Goal: Contribute content: Add original content to the website for others to see

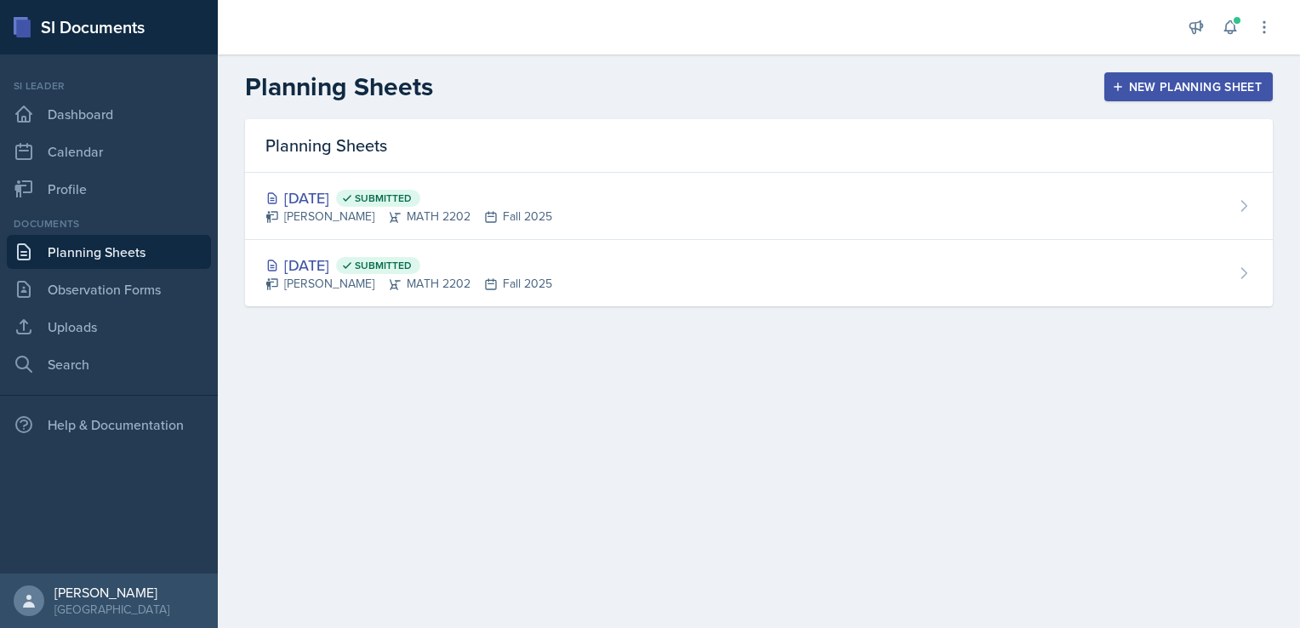
click at [1156, 87] on div "New Planning Sheet" at bounding box center [1189, 87] width 146 height 14
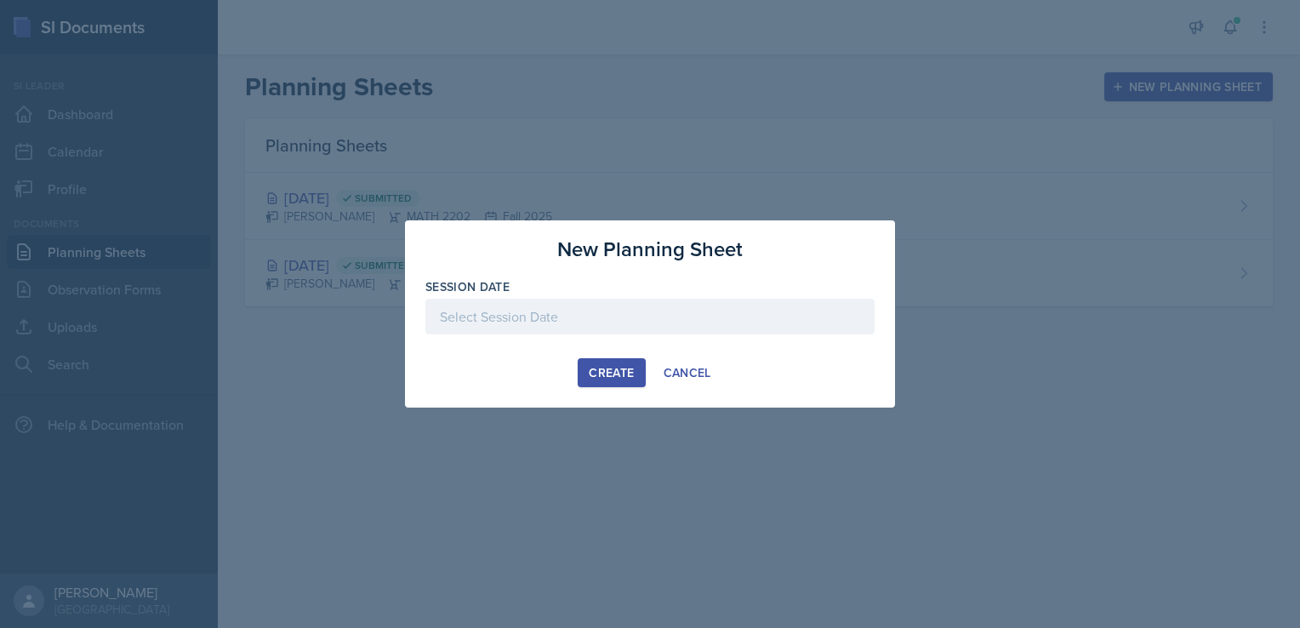
click at [480, 315] on div at bounding box center [650, 317] width 449 height 36
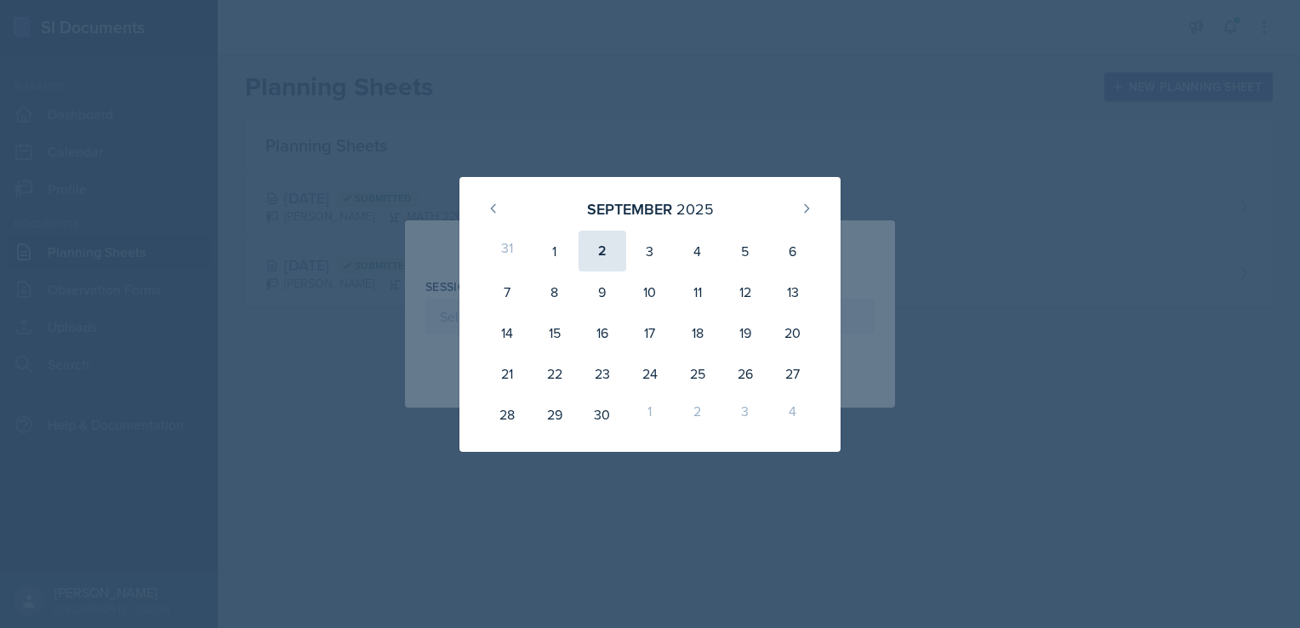
click at [606, 243] on div "2" at bounding box center [603, 251] width 48 height 41
type input "[DATE]"
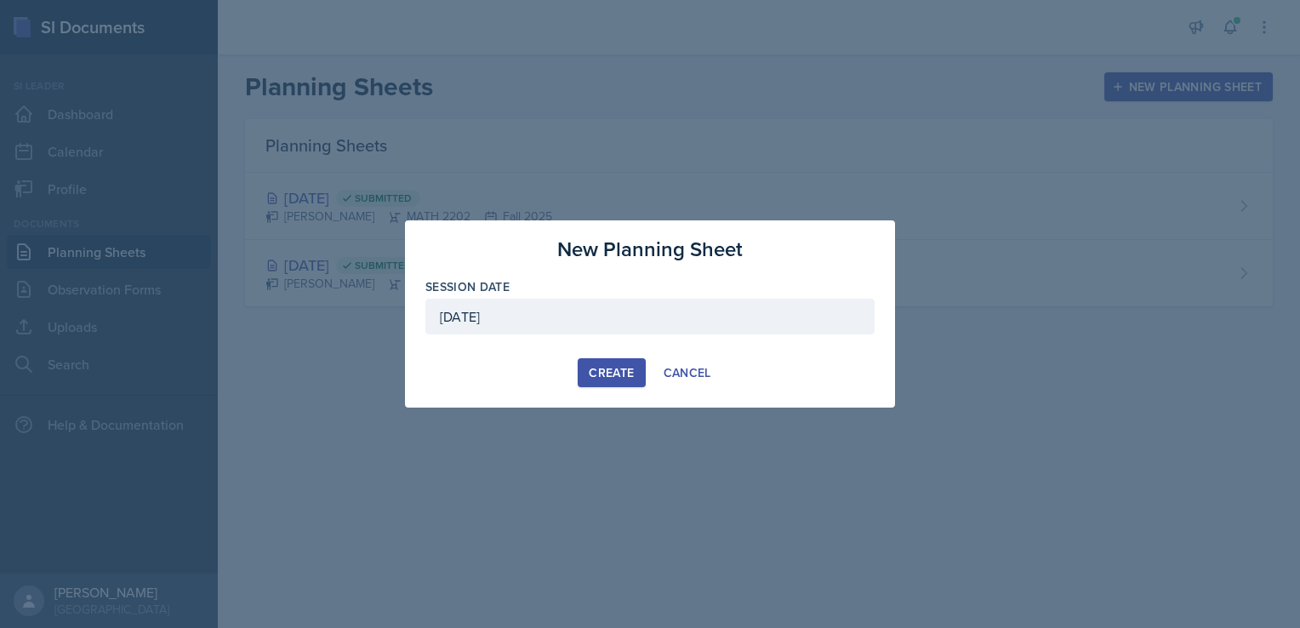
click at [605, 369] on div "Create" at bounding box center [611, 373] width 45 height 14
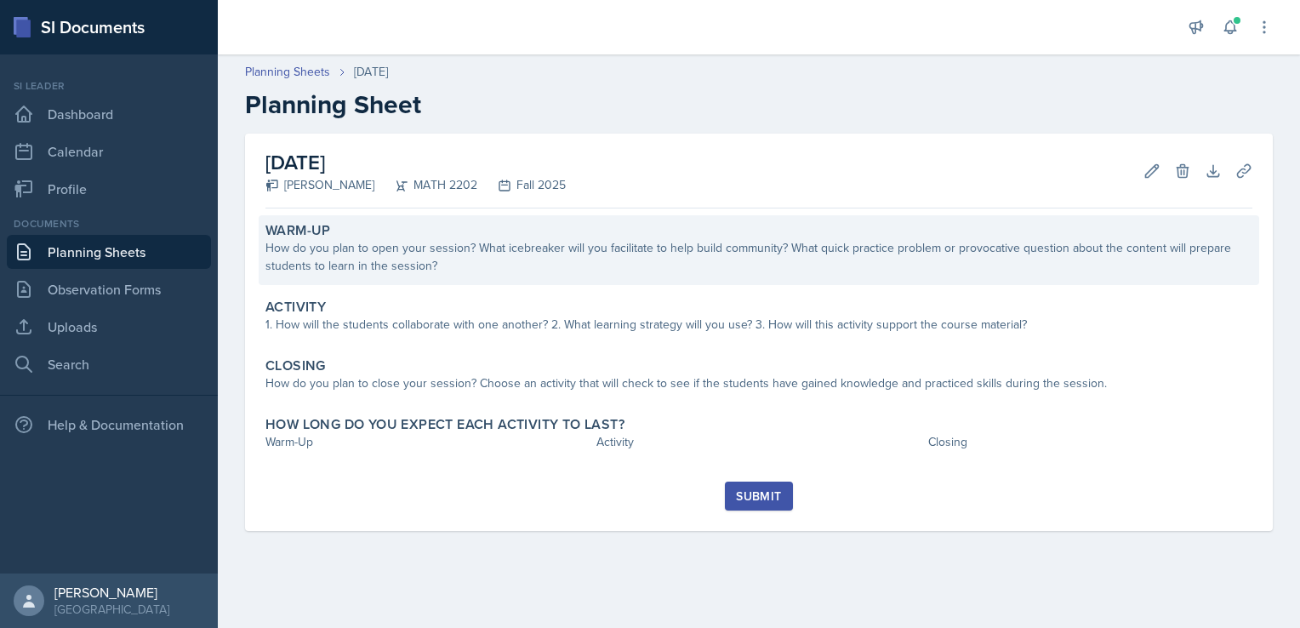
click at [477, 250] on div "How do you plan to open your session? What icebreaker will you facilitate to he…" at bounding box center [759, 257] width 987 height 36
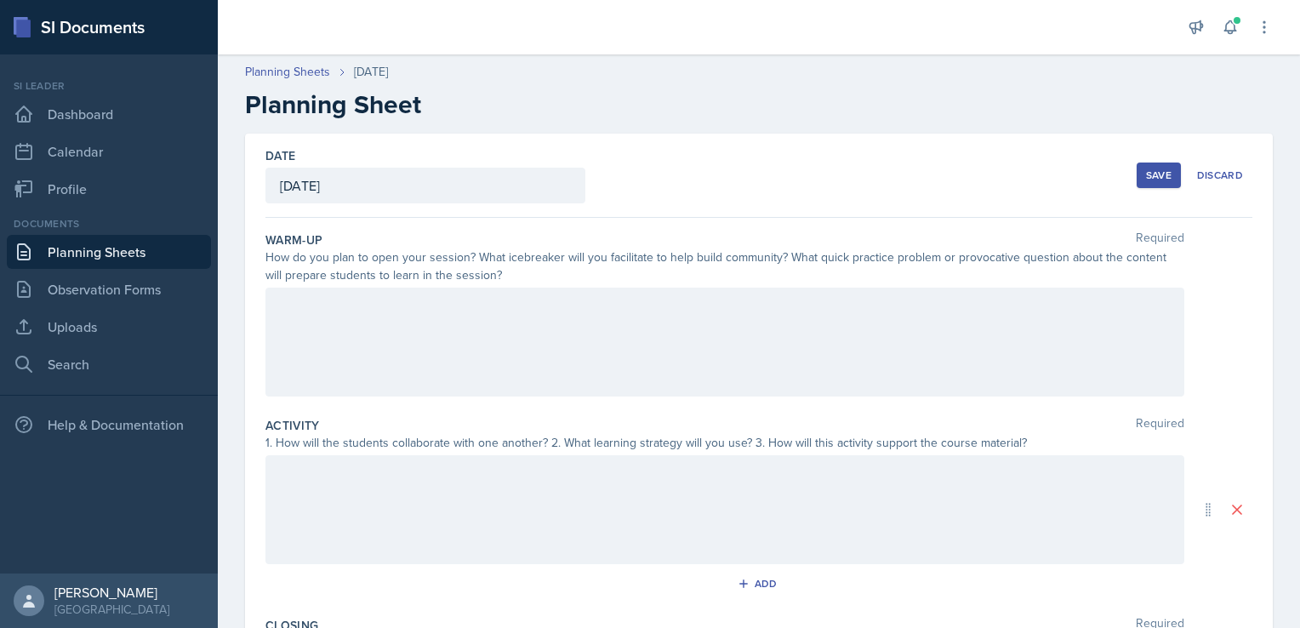
click at [367, 483] on div at bounding box center [725, 509] width 919 height 109
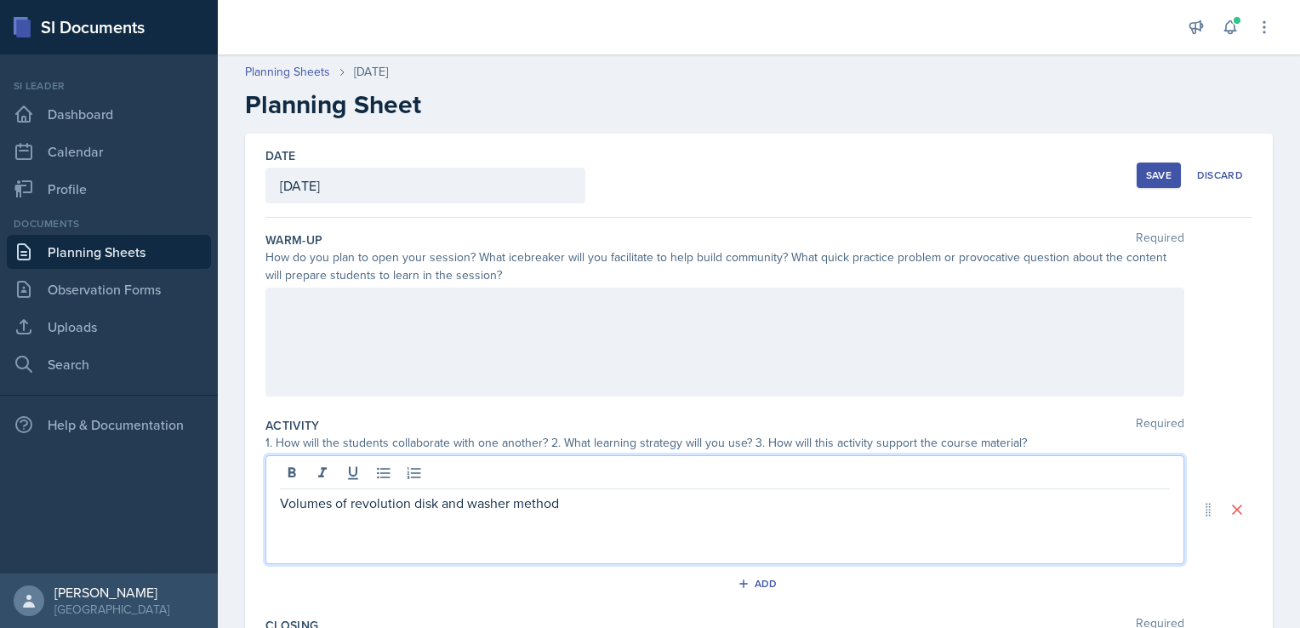
click at [408, 500] on p "Volumes of revolution disk and washer method" at bounding box center [725, 503] width 890 height 20
click at [572, 506] on p "Volumes of revolution: disk and washer method" at bounding box center [725, 503] width 890 height 20
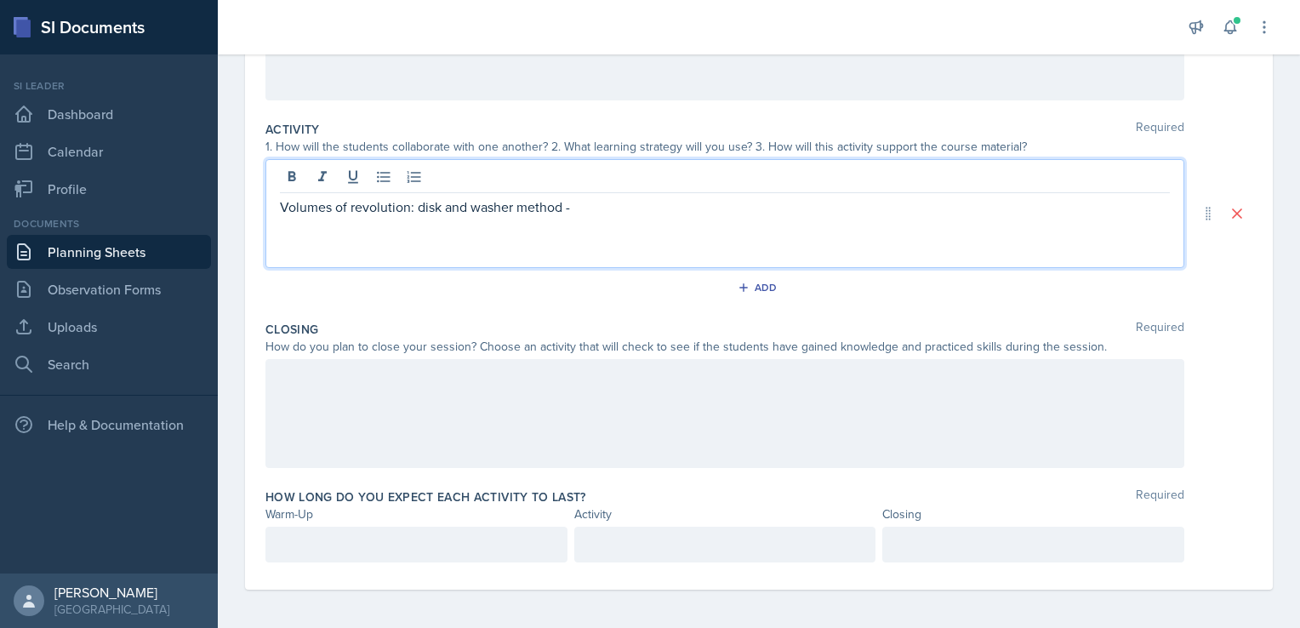
scroll to position [297, 0]
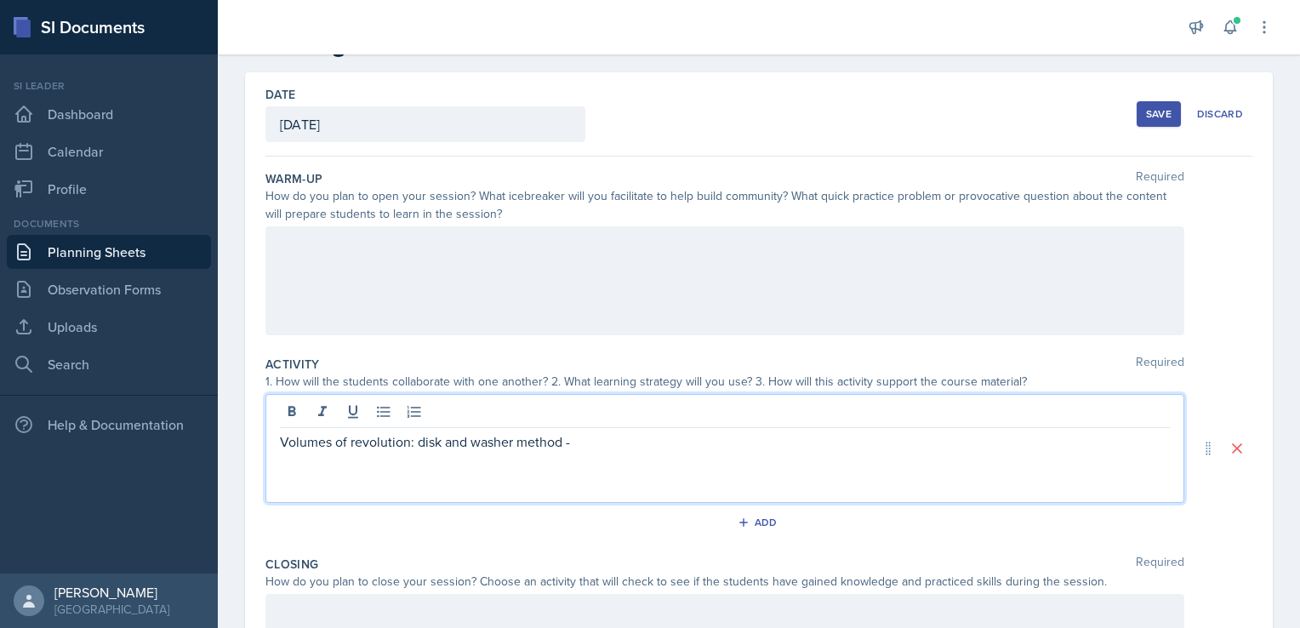
click at [299, 248] on p at bounding box center [725, 244] width 890 height 20
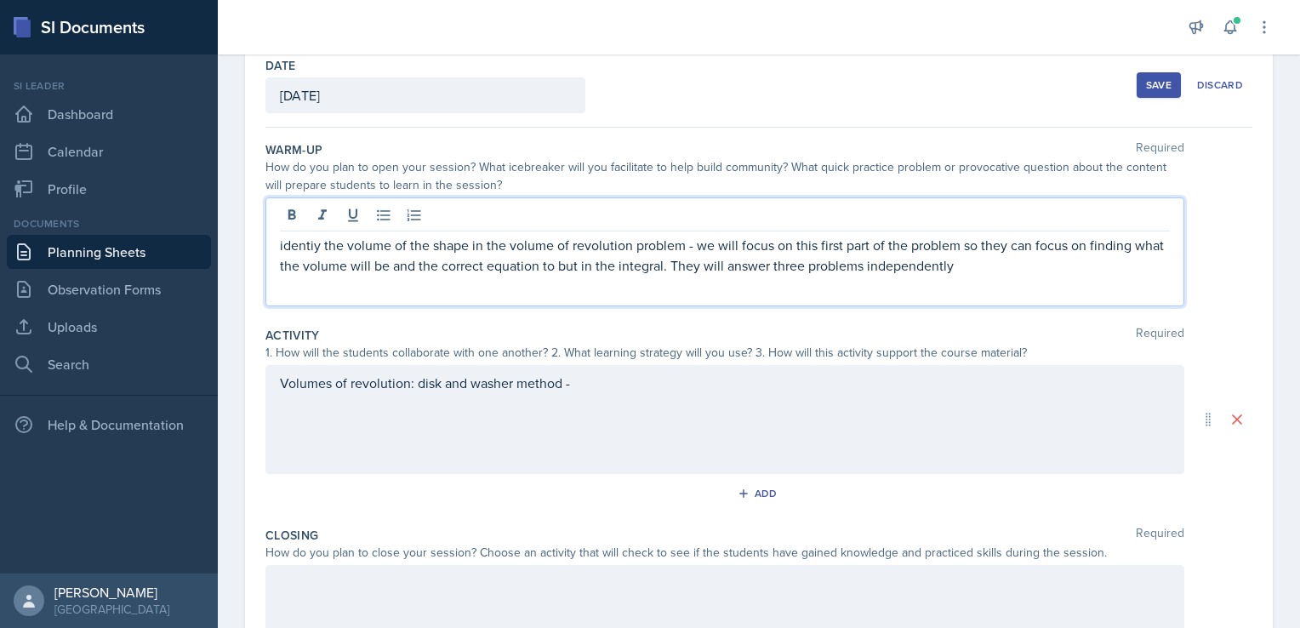
click at [1014, 255] on p "identiy the volume of the shape in the volume of revolution problem - we will f…" at bounding box center [725, 255] width 890 height 41
click at [946, 263] on p "identiy the volume of the shape in the volume of revolution problem - we will f…" at bounding box center [725, 255] width 890 height 41
click at [595, 260] on p "identiy the volume of the shape in the volume of revolution problem - we will f…" at bounding box center [725, 255] width 890 height 41
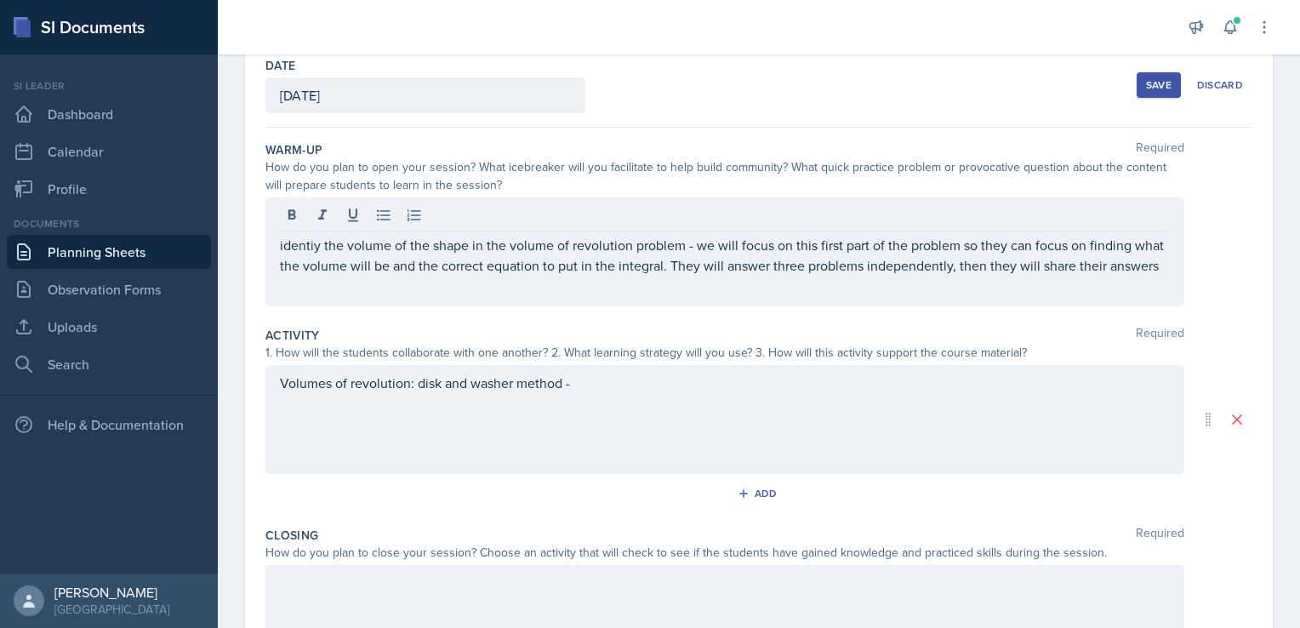
drag, startPoint x: 616, startPoint y: 313, endPoint x: 352, endPoint y: 226, distance: 277.7
click at [352, 226] on div "Warm-Up Required How do you plan to open your session? What icebreaker will you…" at bounding box center [759, 227] width 987 height 186
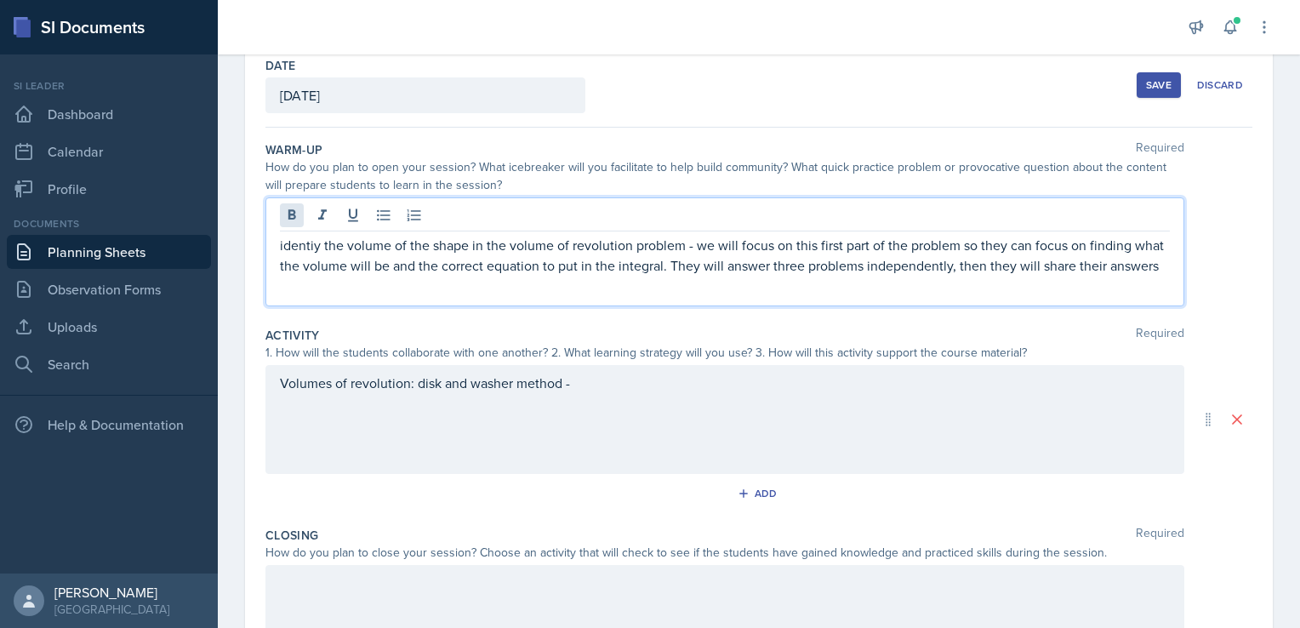
click at [299, 214] on div "identiy the volume of the shape in the volume of revolution problem - we will f…" at bounding box center [725, 251] width 919 height 109
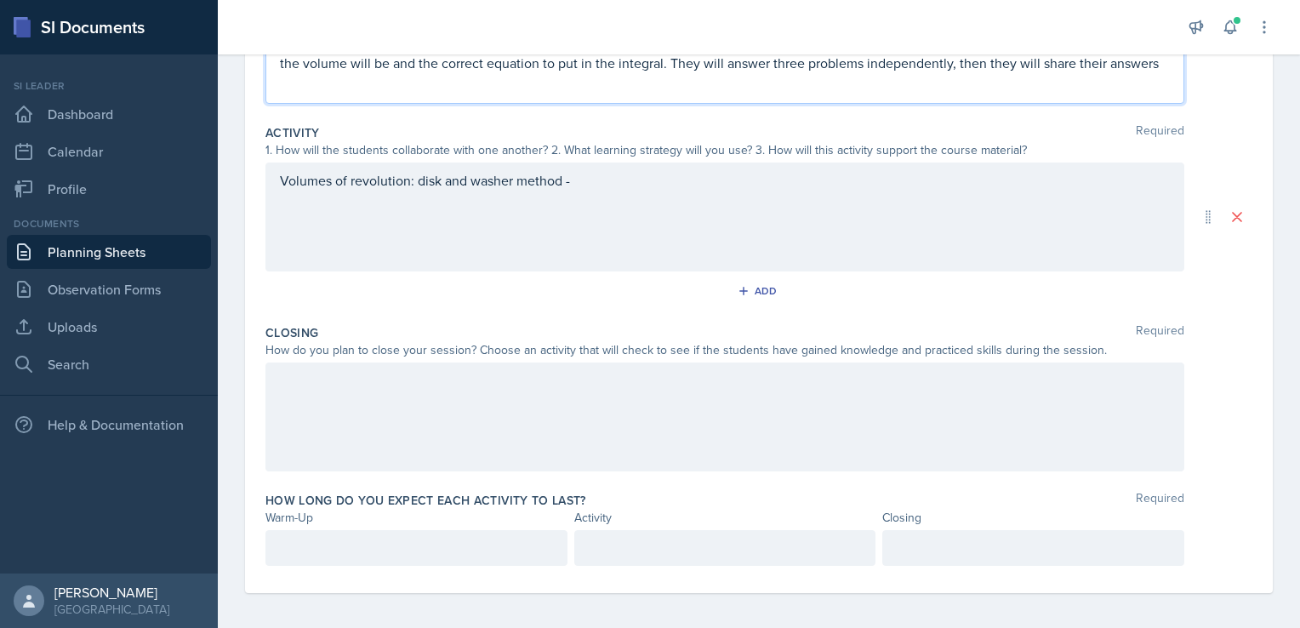
scroll to position [297, 0]
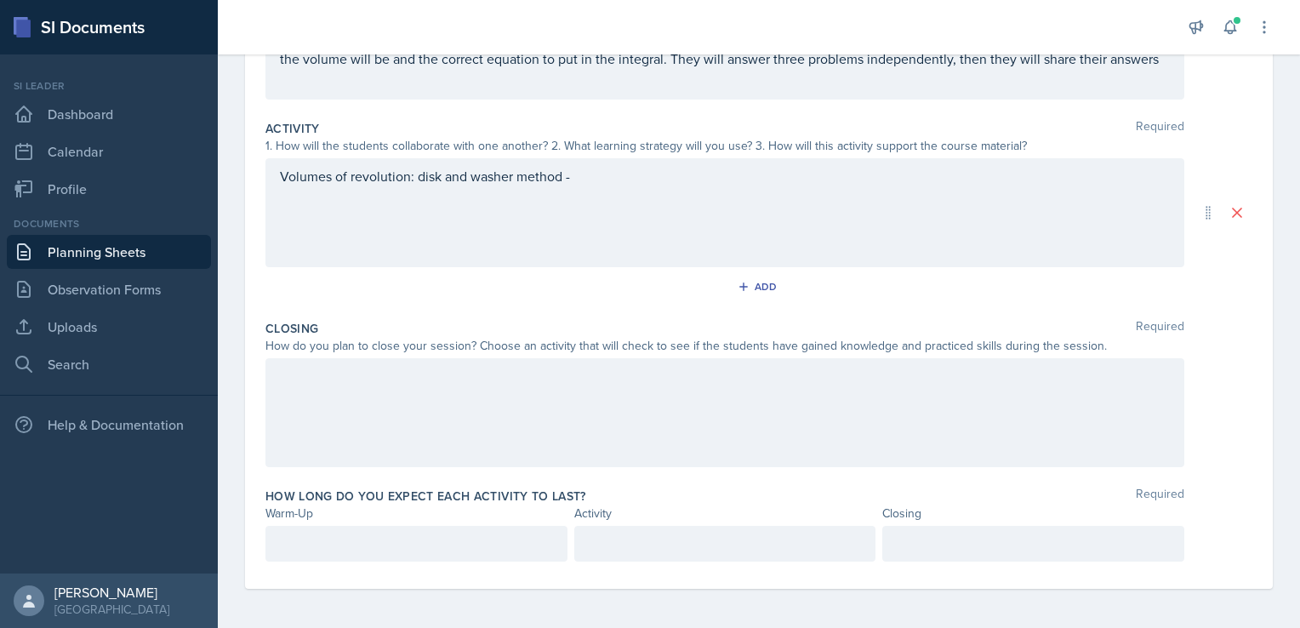
click at [343, 529] on div at bounding box center [417, 544] width 302 height 36
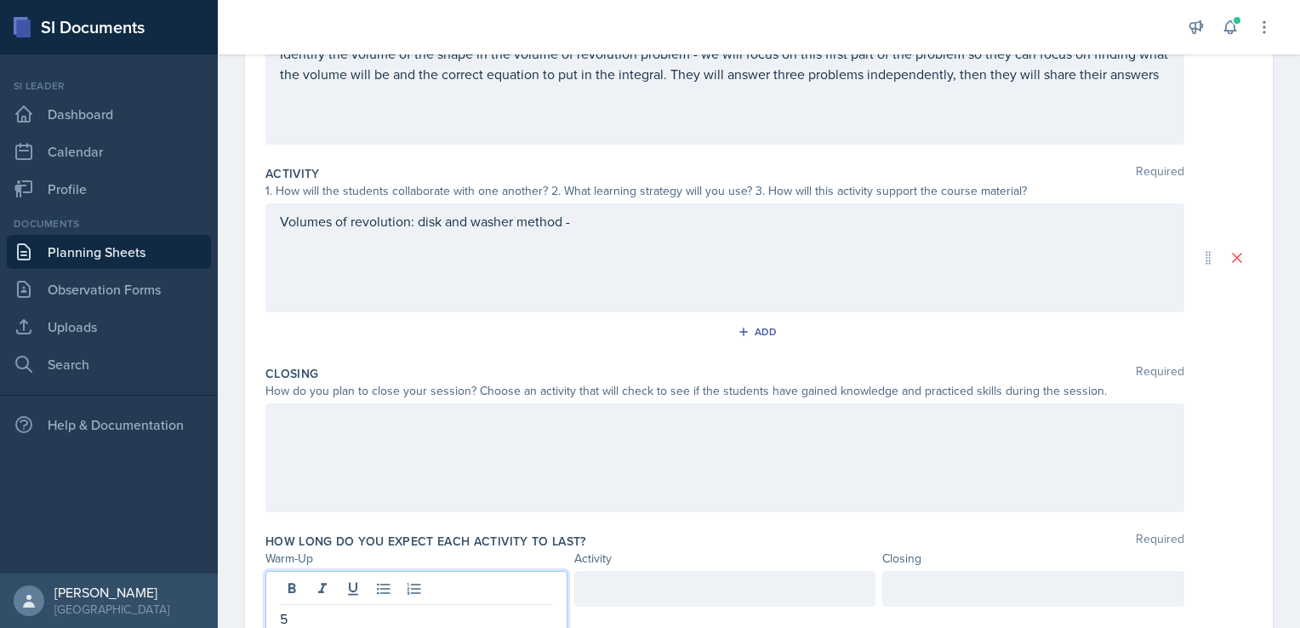
scroll to position [255, 0]
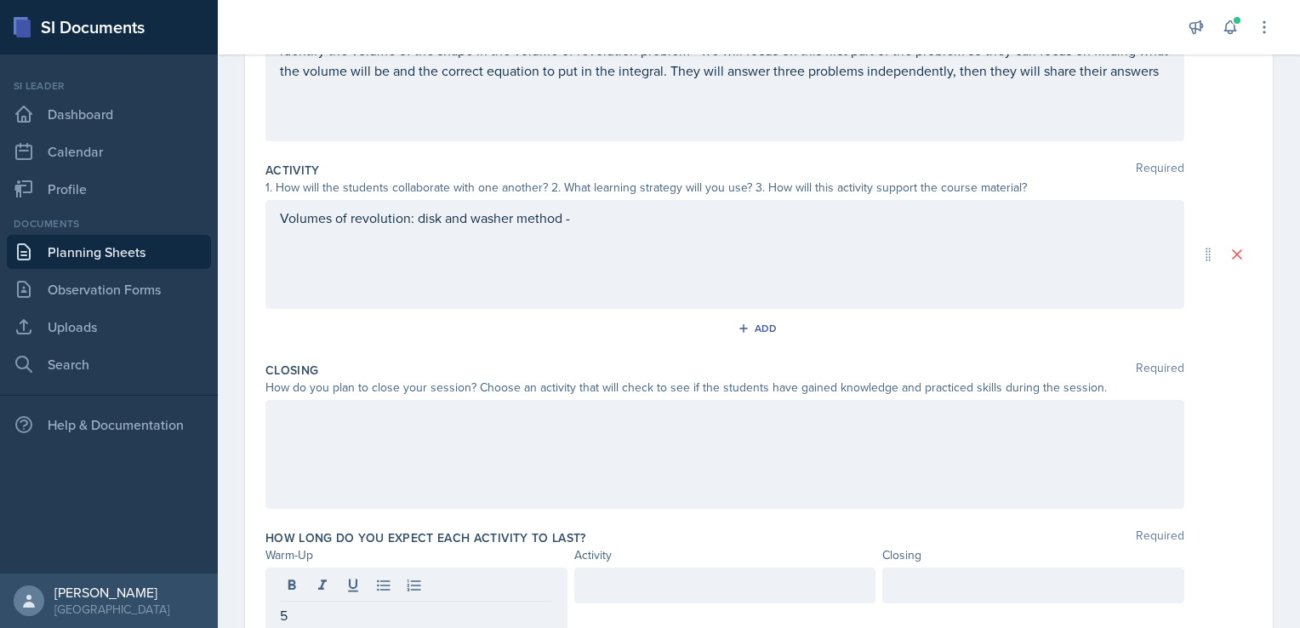
click at [363, 443] on div at bounding box center [725, 454] width 919 height 109
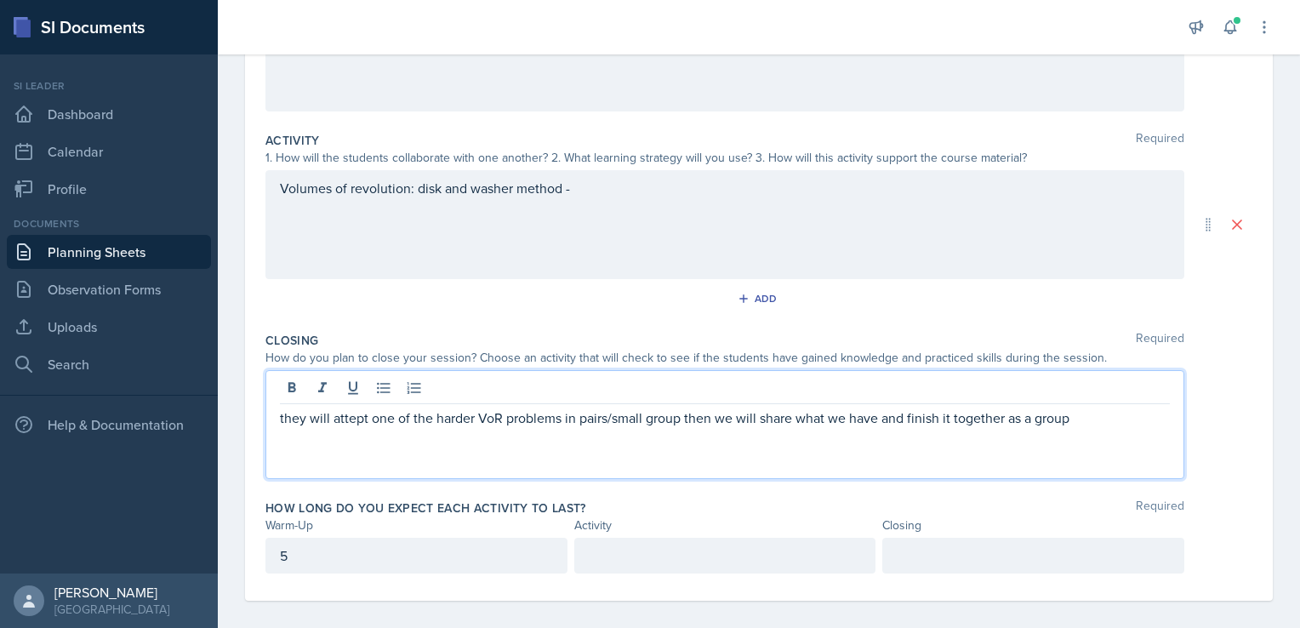
click at [664, 421] on p "they will attept one of the harder VoR problems in pairs/small group then we wi…" at bounding box center [725, 418] width 890 height 20
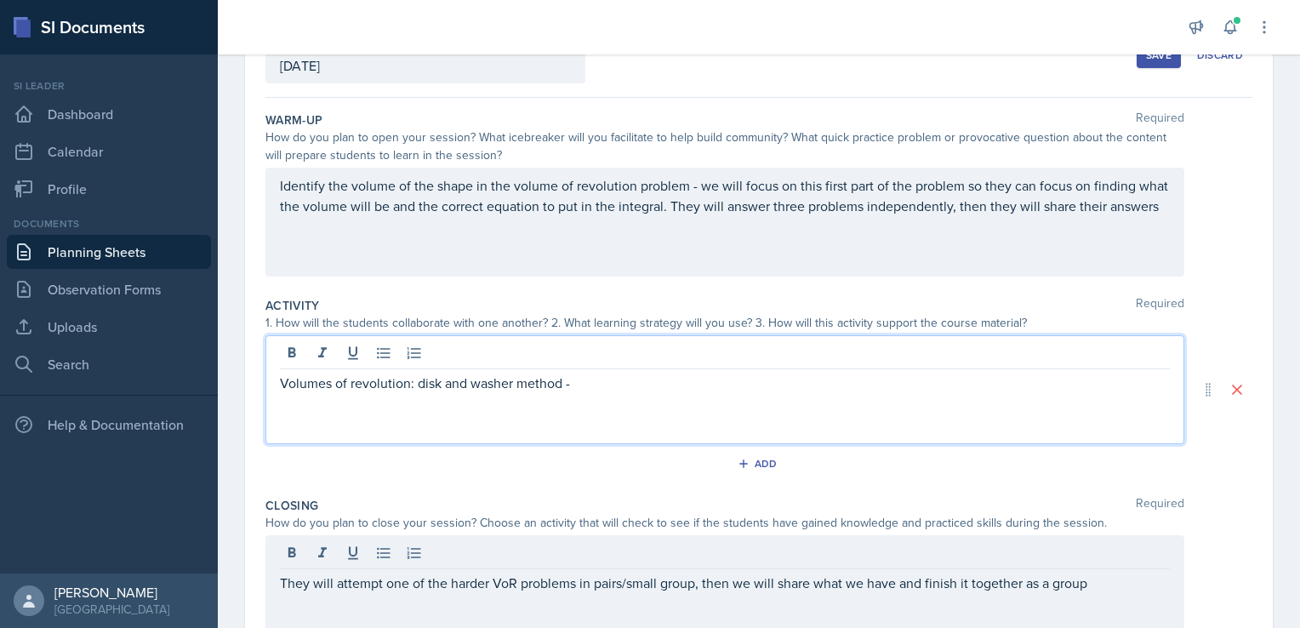
scroll to position [150, 0]
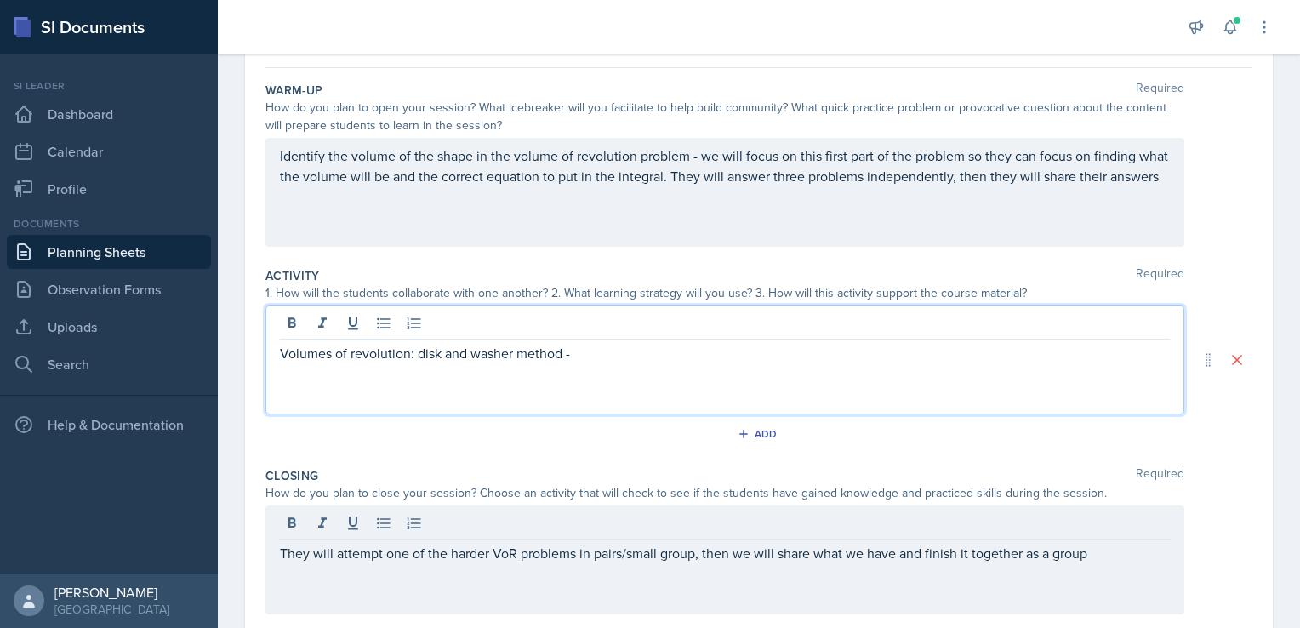
click at [586, 354] on p "Volumes of revolution: disk and washer method -" at bounding box center [725, 353] width 890 height 20
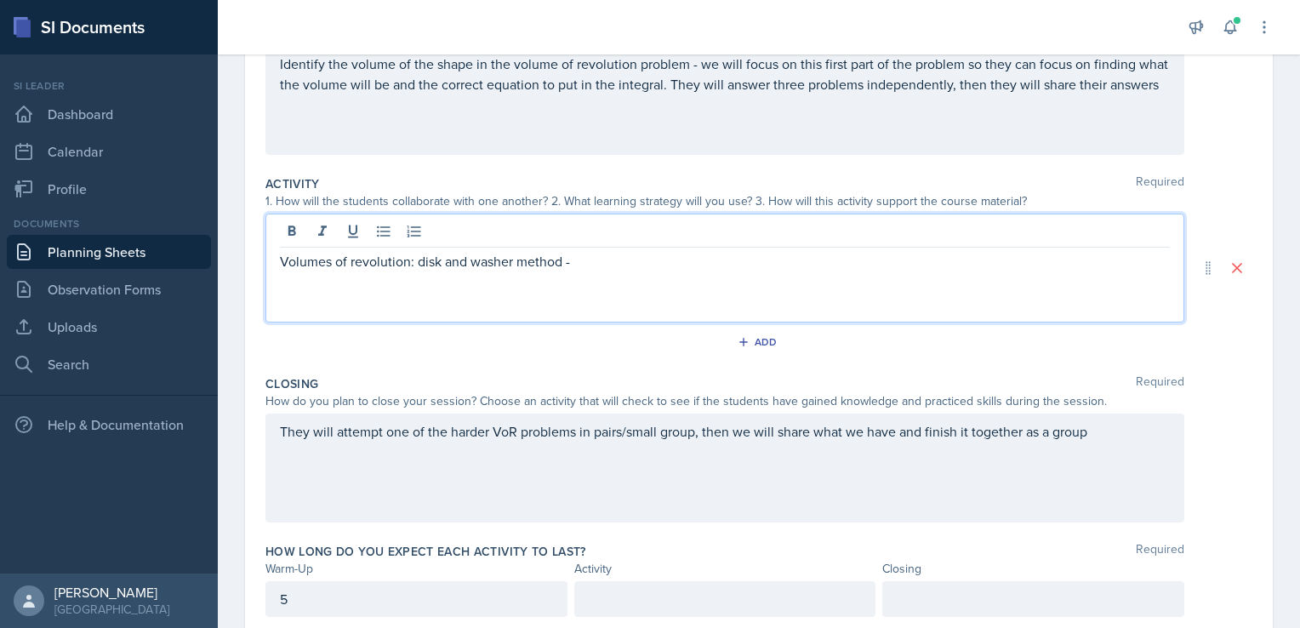
scroll to position [297, 0]
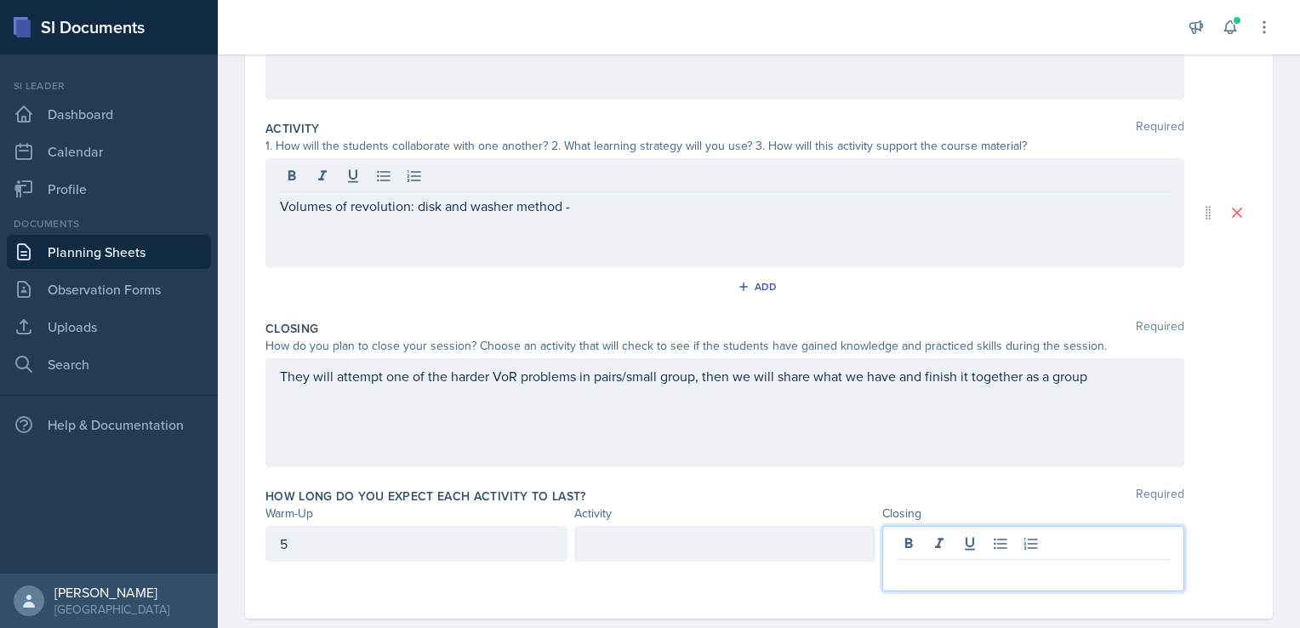
click at [899, 563] on p at bounding box center [1033, 573] width 273 height 20
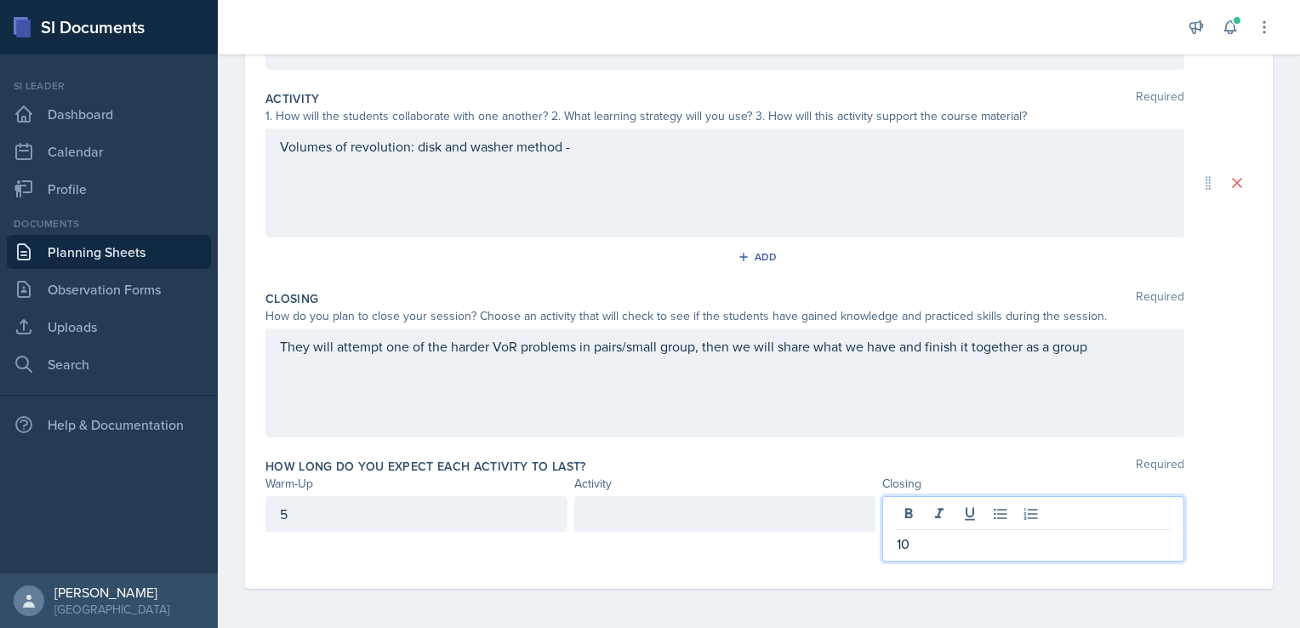
click at [597, 517] on div at bounding box center [725, 514] width 302 height 36
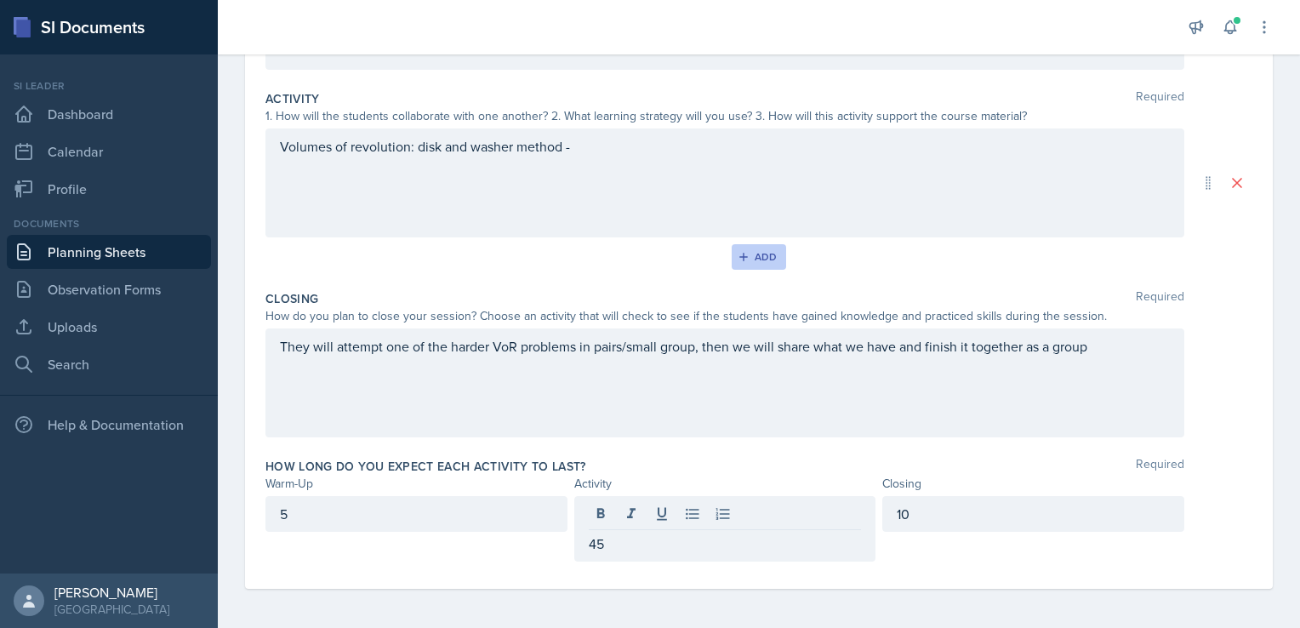
click at [752, 254] on div "Add" at bounding box center [759, 257] width 37 height 14
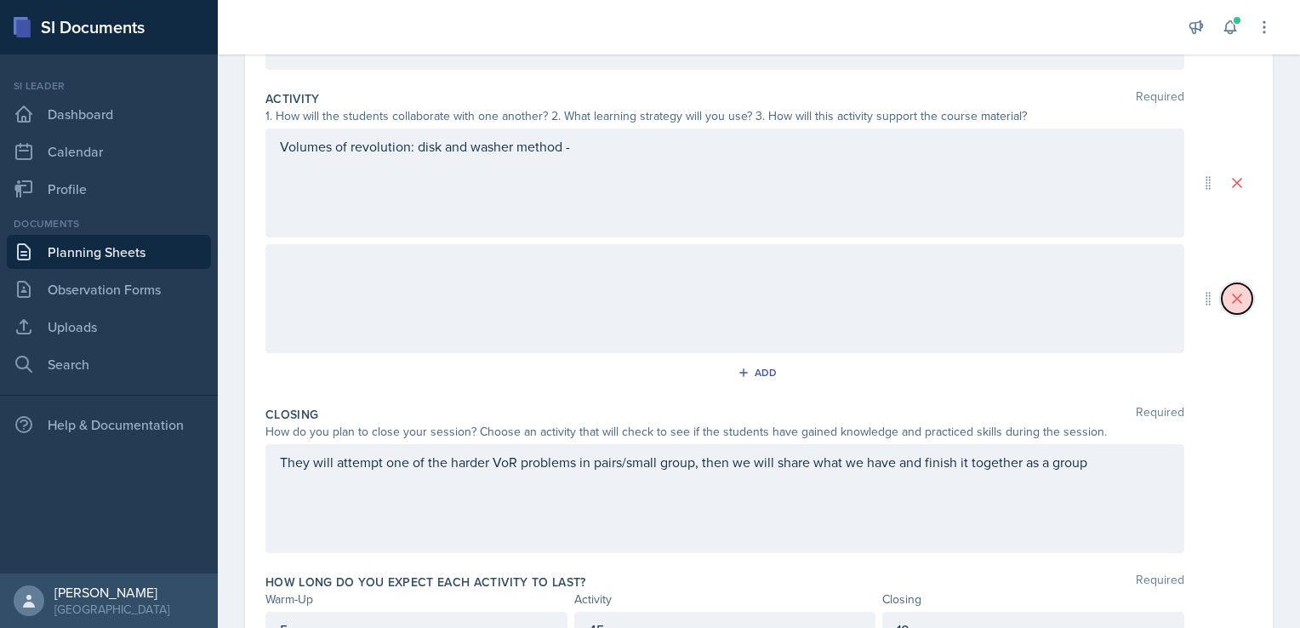
click at [1232, 305] on icon at bounding box center [1237, 298] width 17 height 17
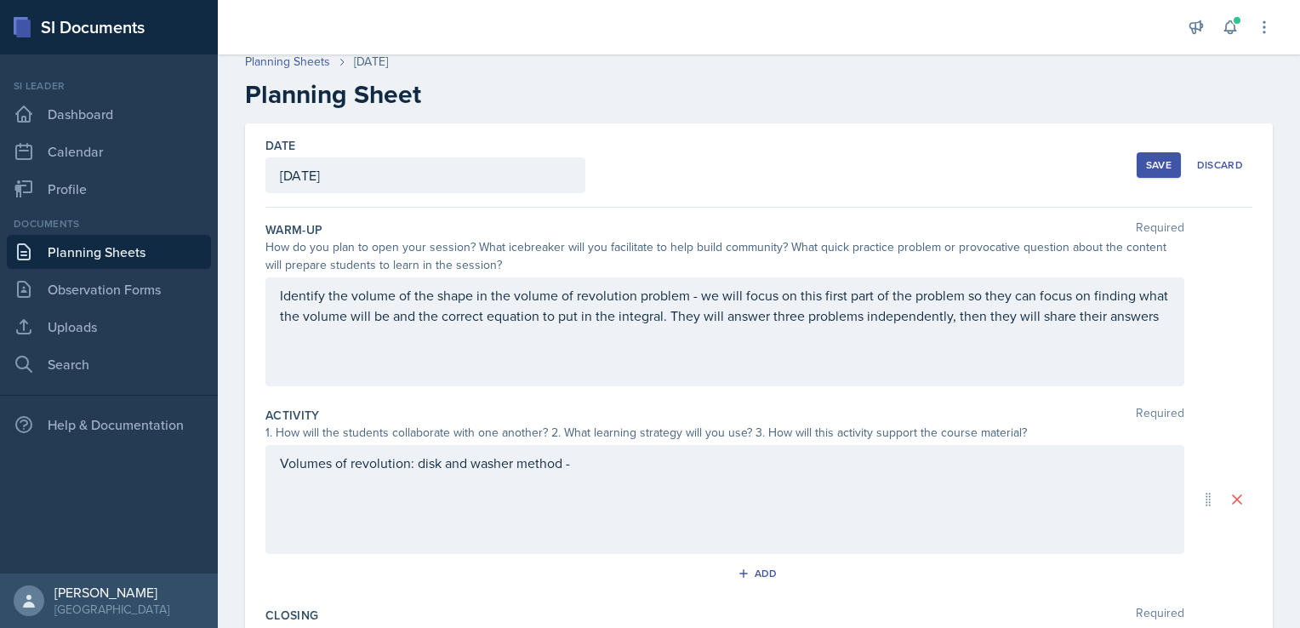
scroll to position [9, 0]
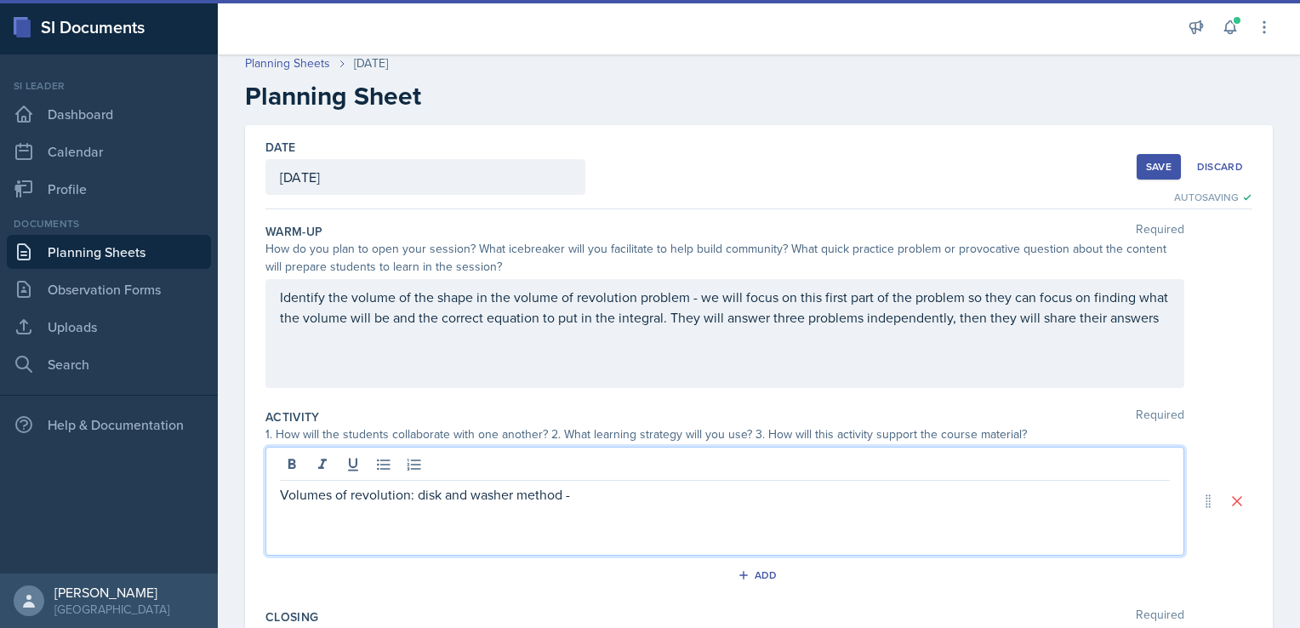
click at [579, 468] on div "Volumes of revolution: disk and washer method -" at bounding box center [725, 501] width 919 height 109
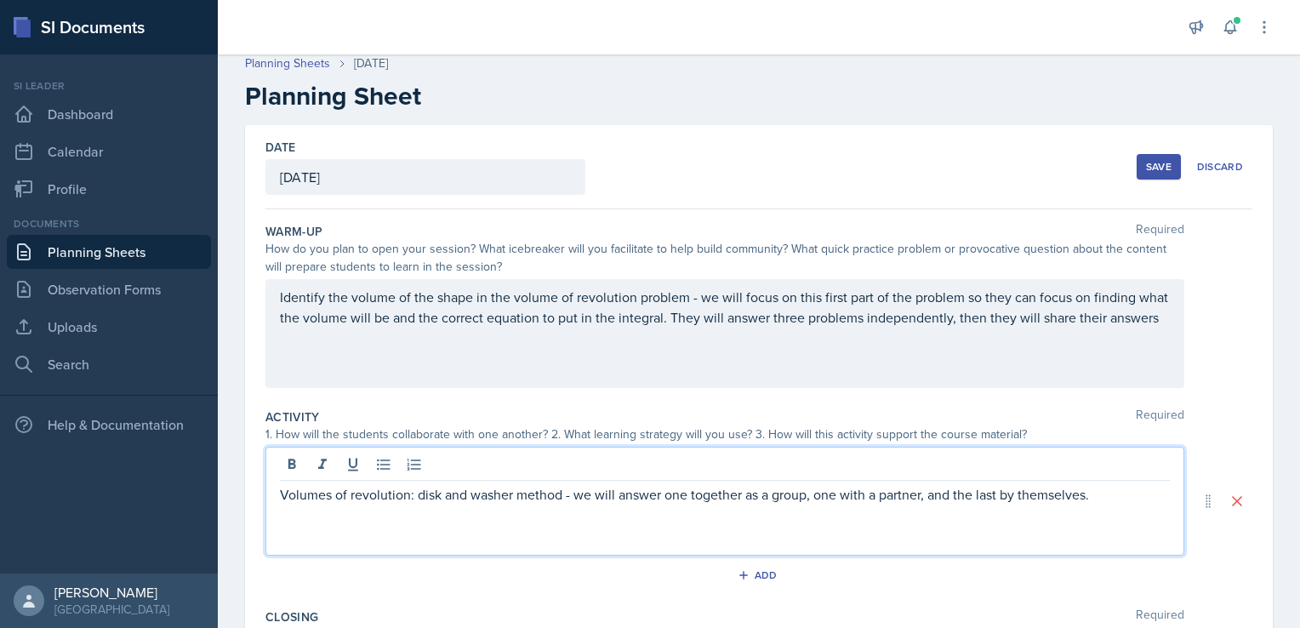
click at [806, 497] on p "Volumes of revolution: disk and washer method - we will answer one together as …" at bounding box center [725, 494] width 890 height 20
click at [466, 520] on p "Volumes of revolution: disk and washer method - we will answer one together as …" at bounding box center [725, 504] width 890 height 41
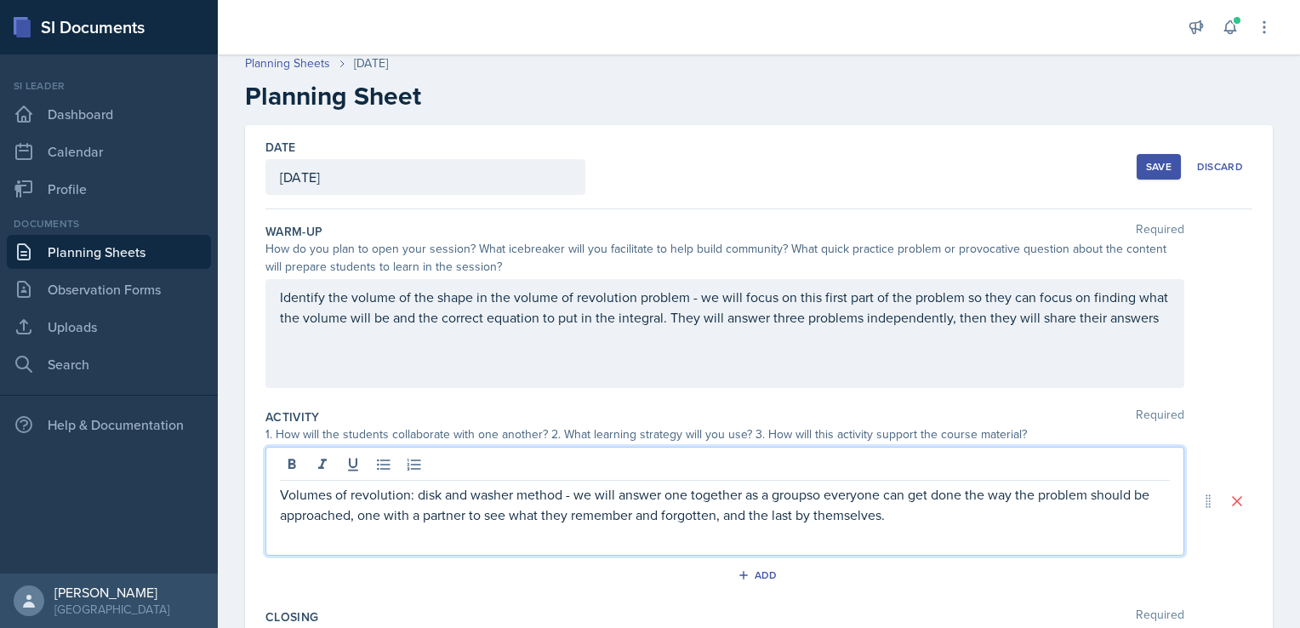
click at [718, 516] on p "Volumes of revolution: disk and washer method - we will answer one together as …" at bounding box center [725, 504] width 890 height 41
click at [1025, 516] on p "Volumes of revolution: disk and washer method - we will answer one together as …" at bounding box center [725, 504] width 890 height 41
click at [926, 516] on p "Volumes of revolution: disk and washer method - we will answer one together as …" at bounding box center [725, 514] width 890 height 61
click at [422, 537] on p "Volumes of revolution: disk and washer method - we will answer one together as …" at bounding box center [725, 514] width 890 height 61
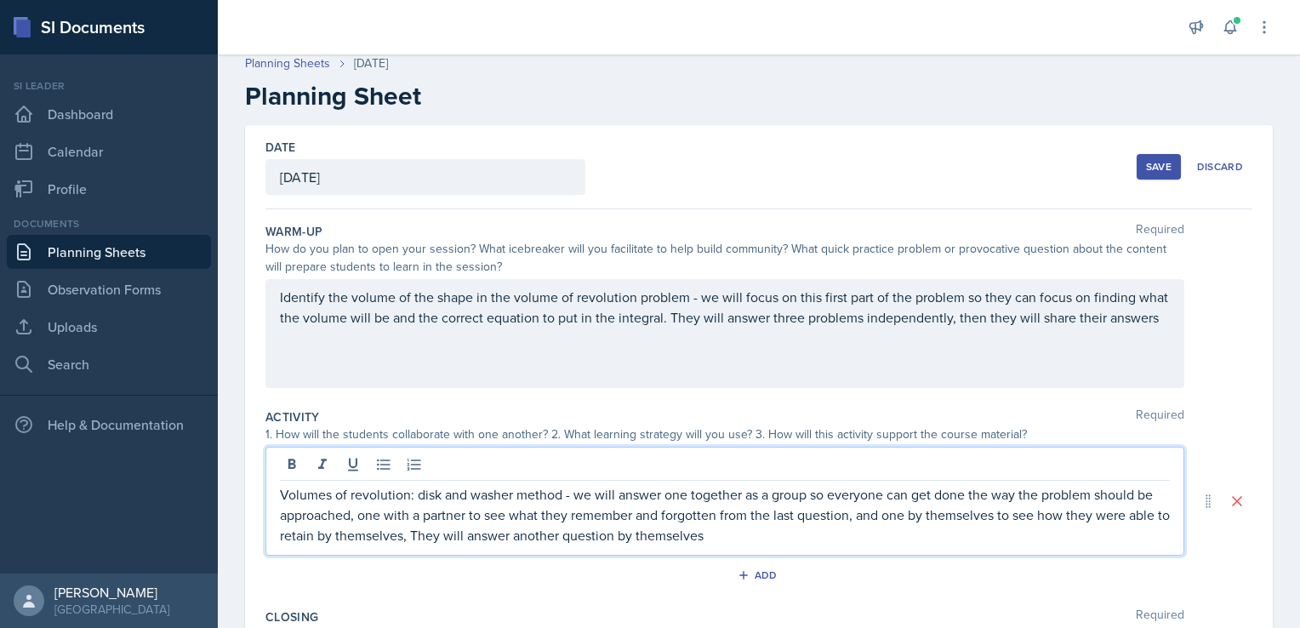
click at [751, 540] on p "Volumes of revolution: disk and washer method - we will answer one together as …" at bounding box center [725, 514] width 890 height 61
click at [734, 538] on p "Volumes of revolution: disk and washer method - we will answer one together as …" at bounding box center [725, 514] width 890 height 61
click at [1050, 535] on p "Volumes of revolution: disk and washer method - we will answer one together as …" at bounding box center [725, 514] width 890 height 61
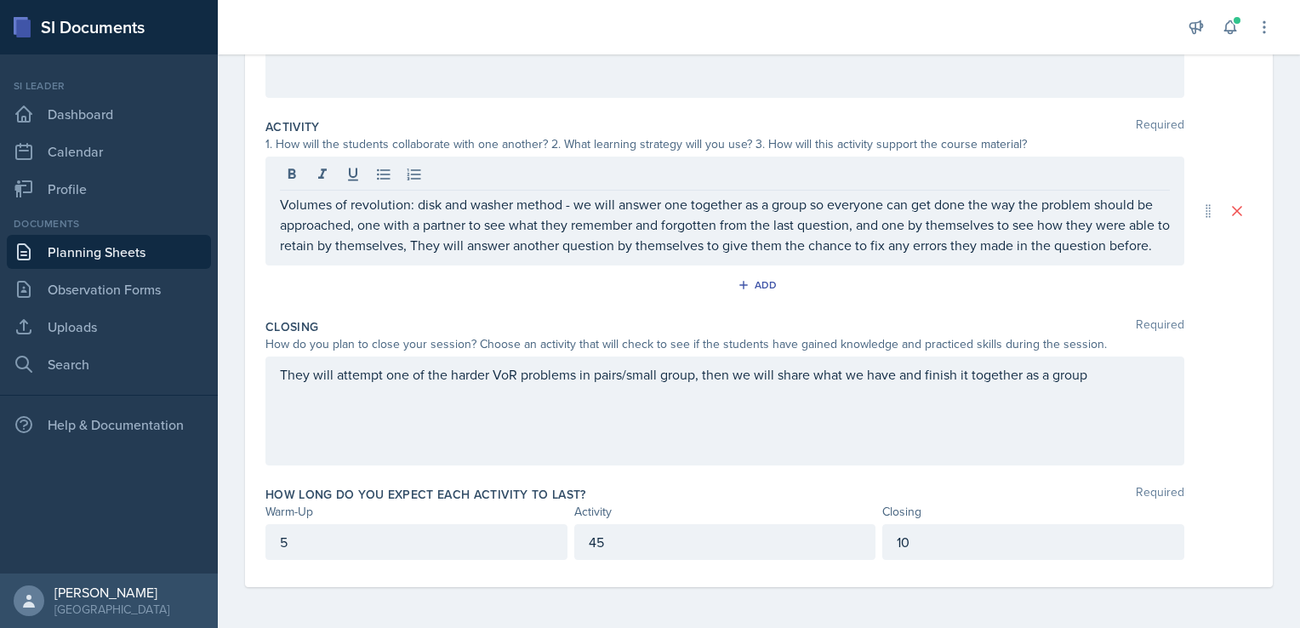
click at [1095, 386] on div "They will attempt one of the harder VoR problems in pairs/small group, then we …" at bounding box center [725, 411] width 919 height 109
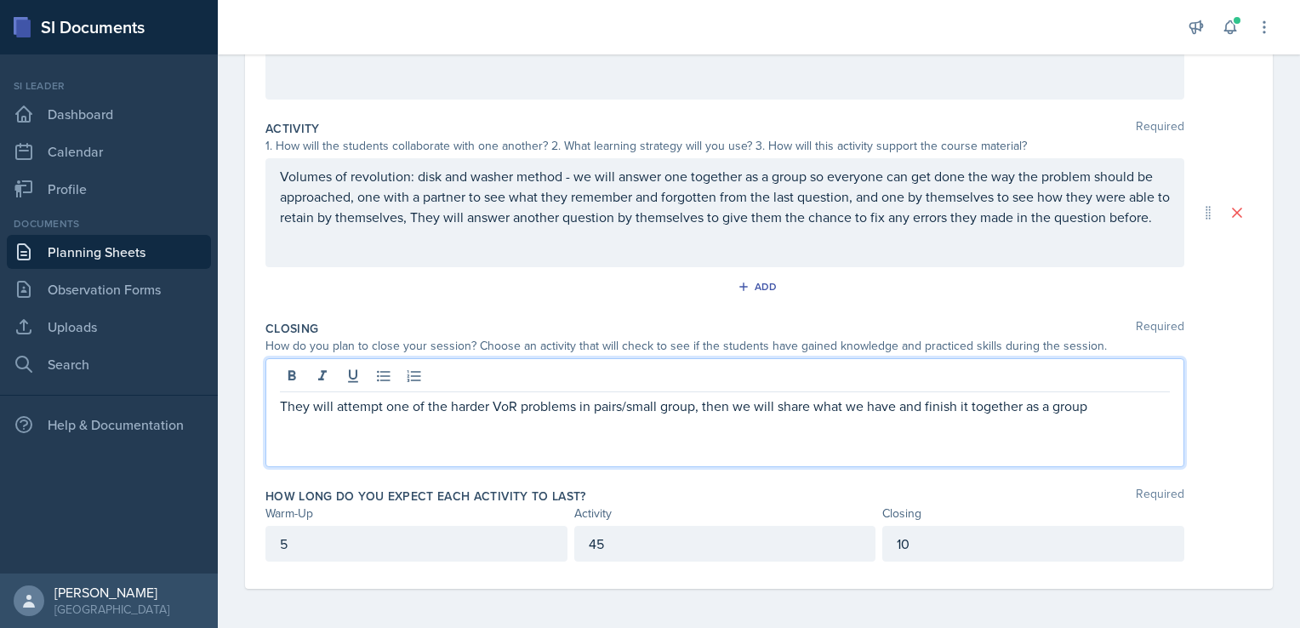
click at [1092, 411] on p "They will attempt one of the harder VoR problems in pairs/small group, then we …" at bounding box center [725, 406] width 890 height 20
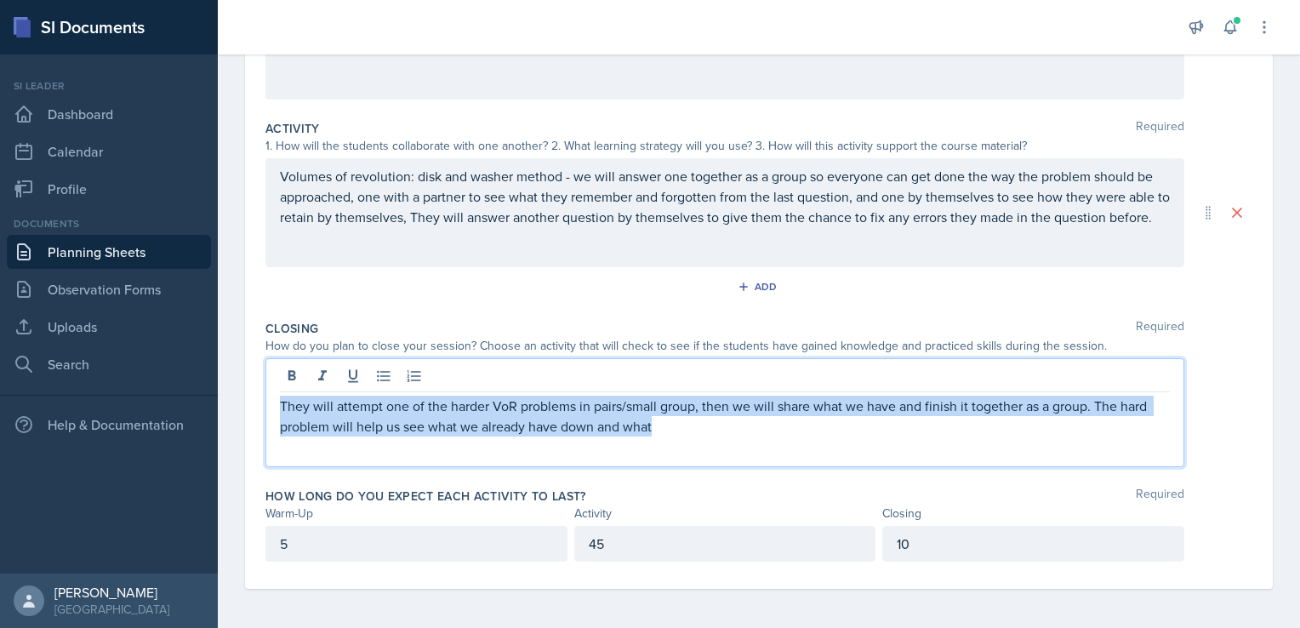
drag, startPoint x: 282, startPoint y: 403, endPoint x: 671, endPoint y: 443, distance: 391.0
click at [671, 443] on div "They will attempt one of the harder VoR problems in pairs/small group, then we …" at bounding box center [725, 412] width 919 height 109
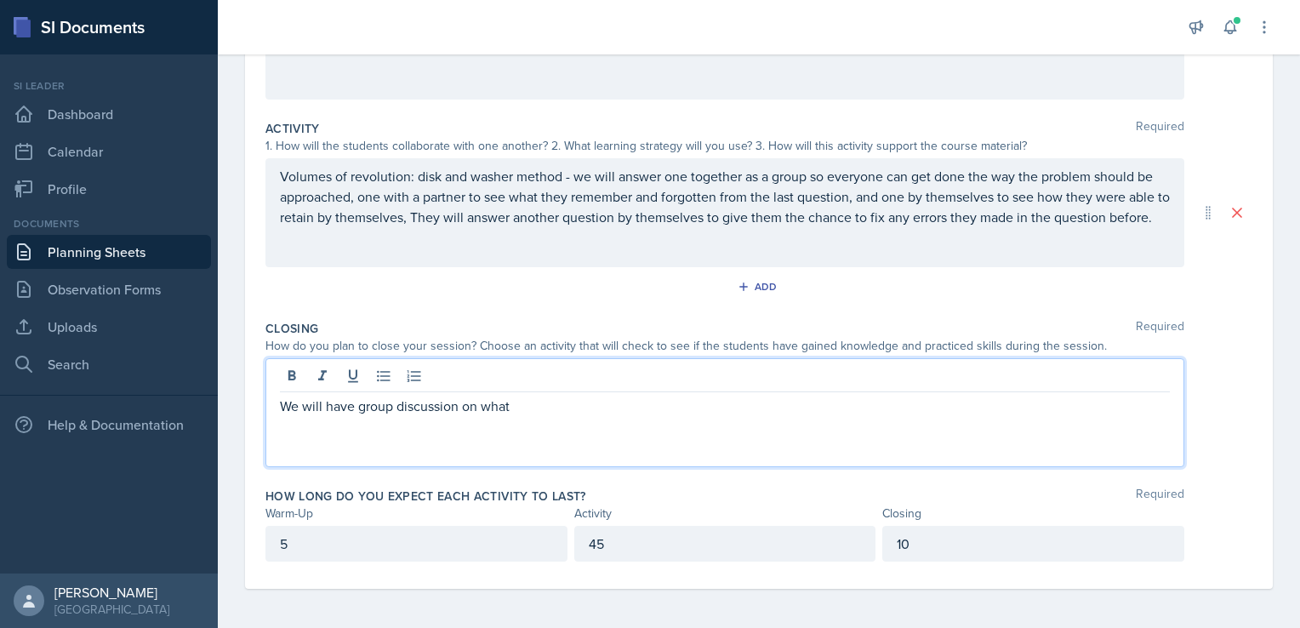
scroll to position [327, 0]
click at [905, 540] on p "10" at bounding box center [1033, 542] width 273 height 20
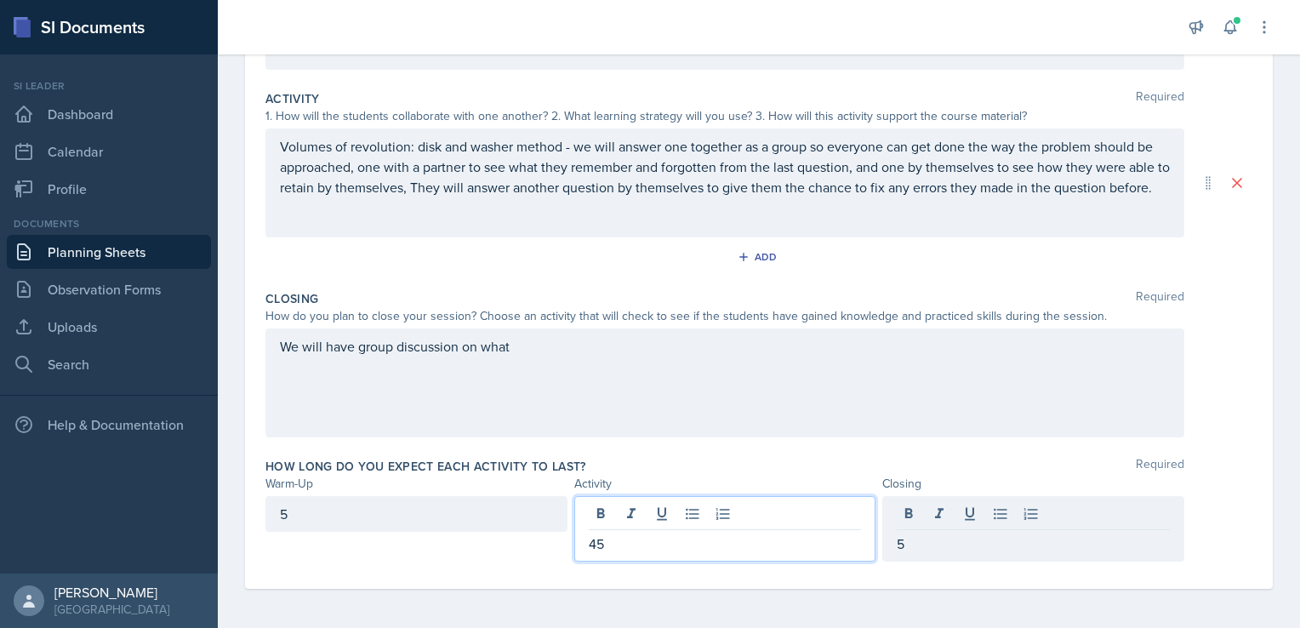
click at [612, 512] on div "45" at bounding box center [725, 529] width 302 height 66
click at [557, 342] on div "We will have group discussion on what" at bounding box center [725, 383] width 919 height 109
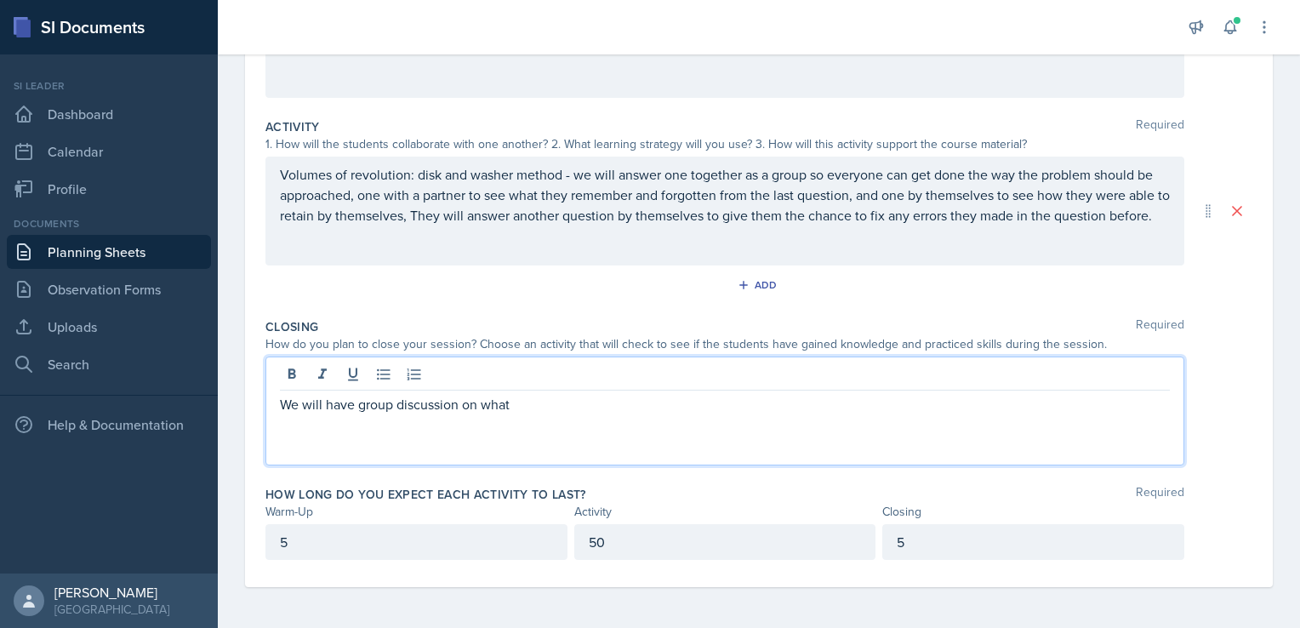
scroll to position [297, 0]
click at [883, 409] on p "We will have a group discussion on what we got from the si session and what we …" at bounding box center [725, 406] width 890 height 20
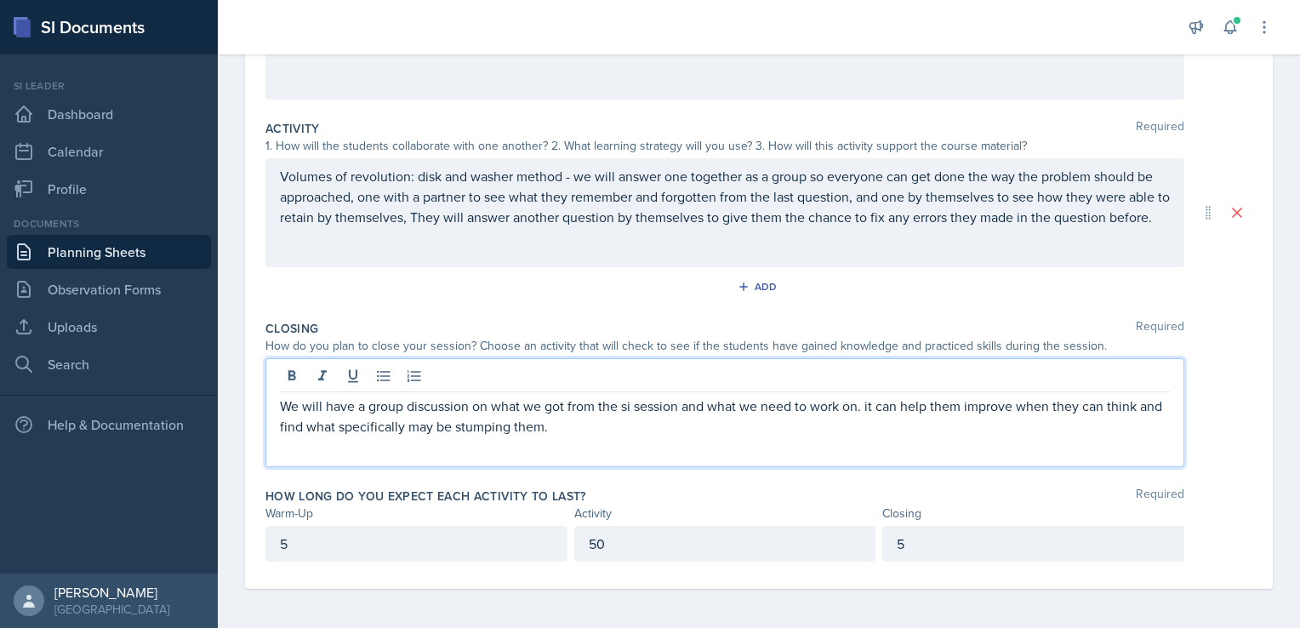
scroll to position [0, 0]
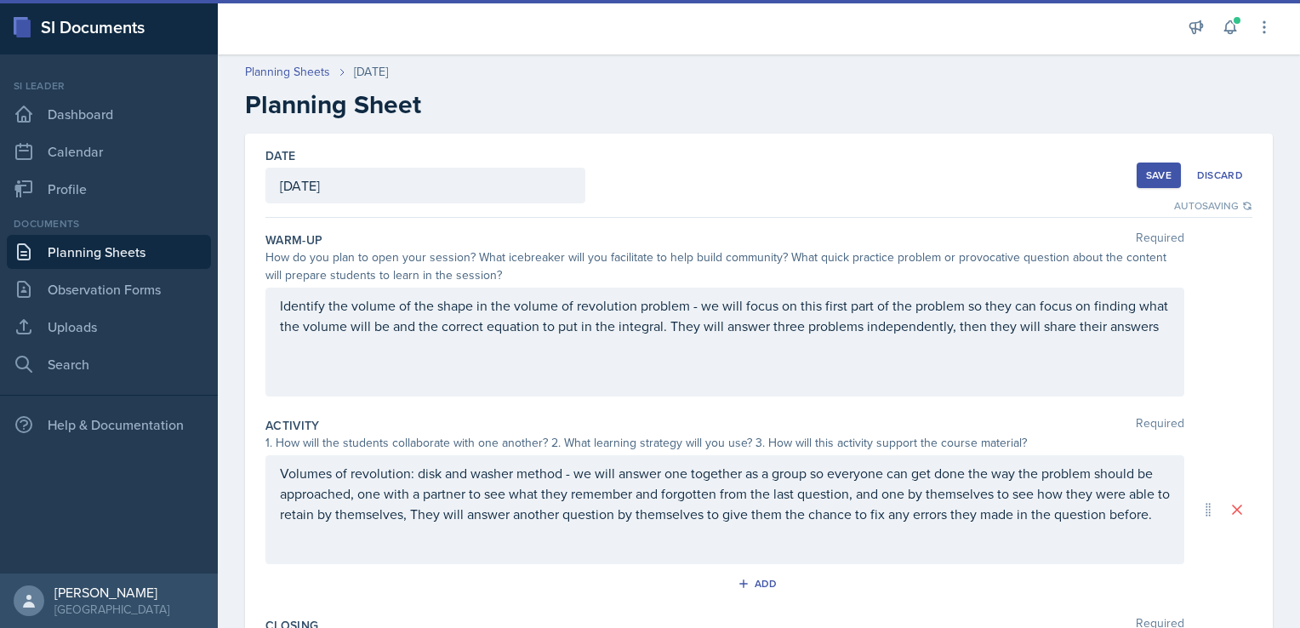
click at [1146, 178] on div "Save" at bounding box center [1159, 176] width 26 height 14
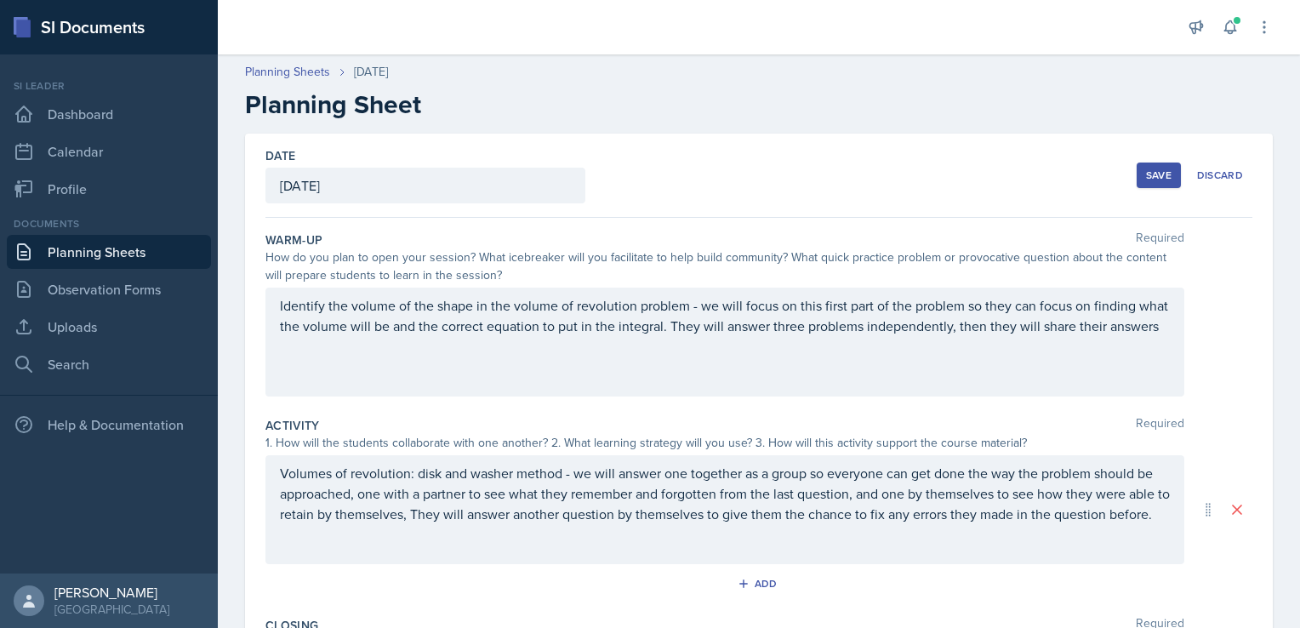
click at [1146, 170] on div "Save" at bounding box center [1159, 176] width 26 height 14
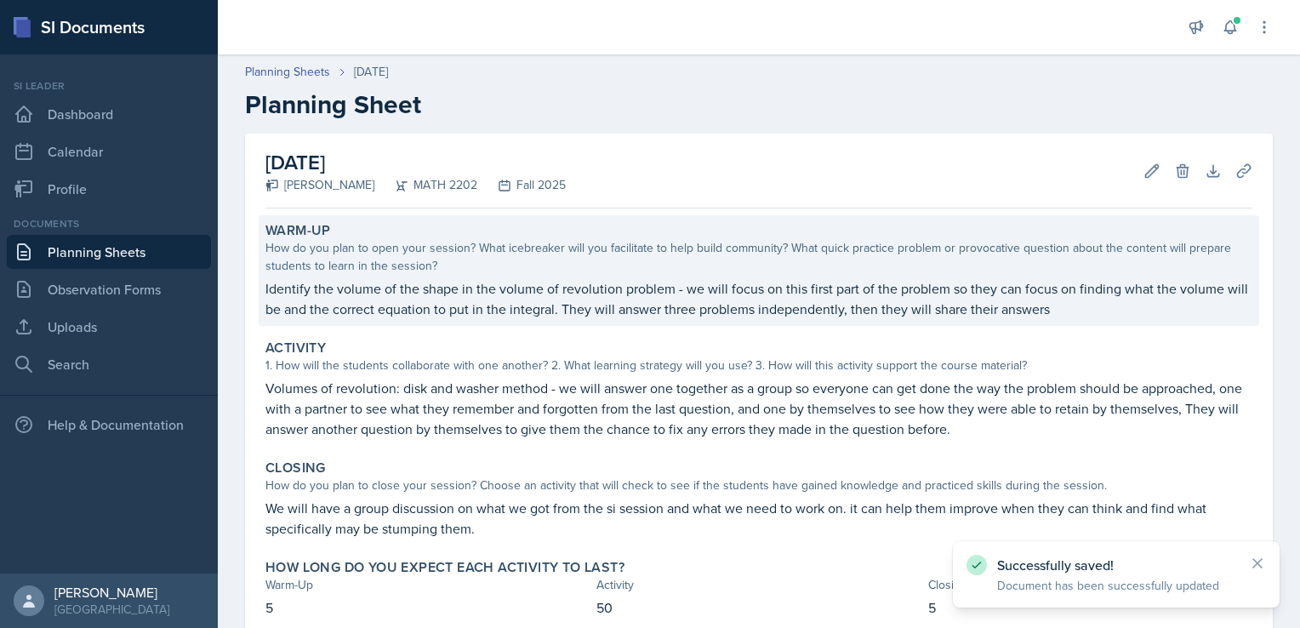
scroll to position [106, 0]
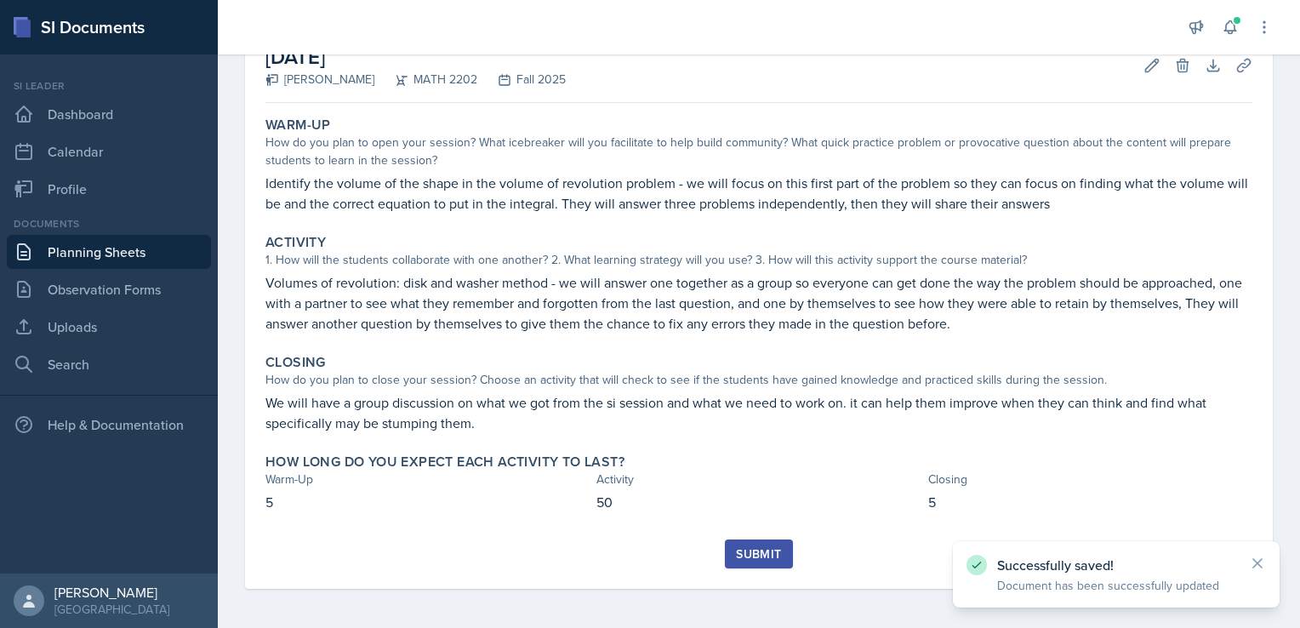
click at [757, 552] on div "Submit" at bounding box center [758, 554] width 45 height 14
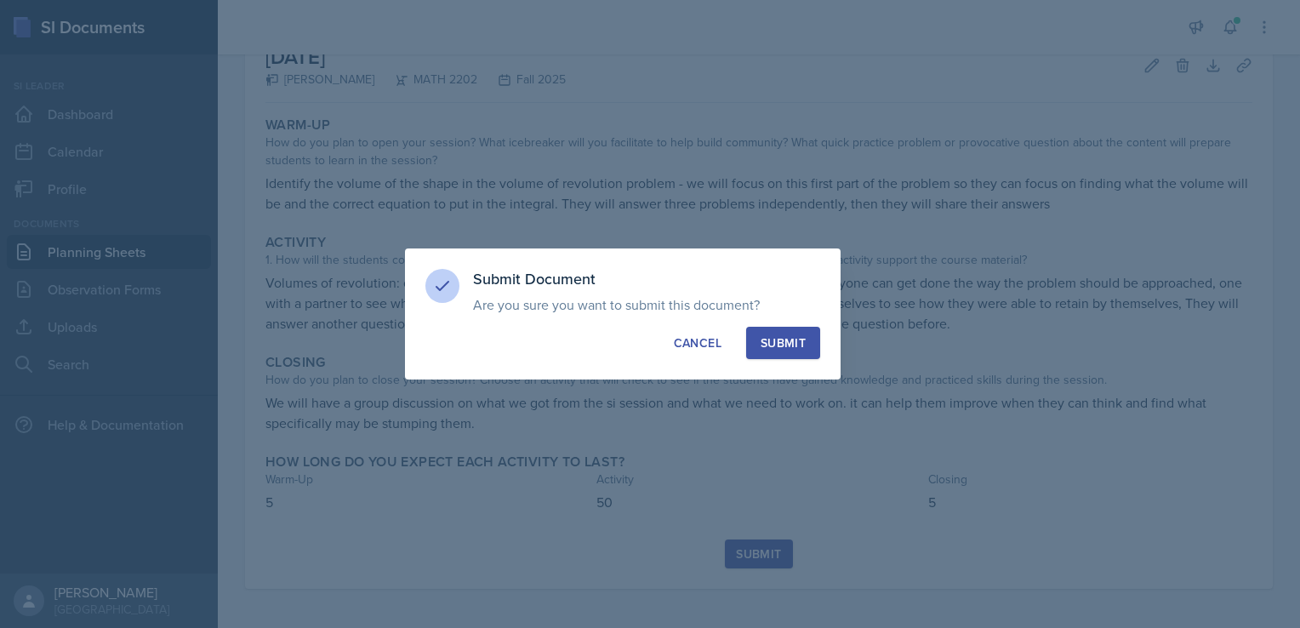
click at [781, 343] on div "Submit" at bounding box center [783, 342] width 45 height 17
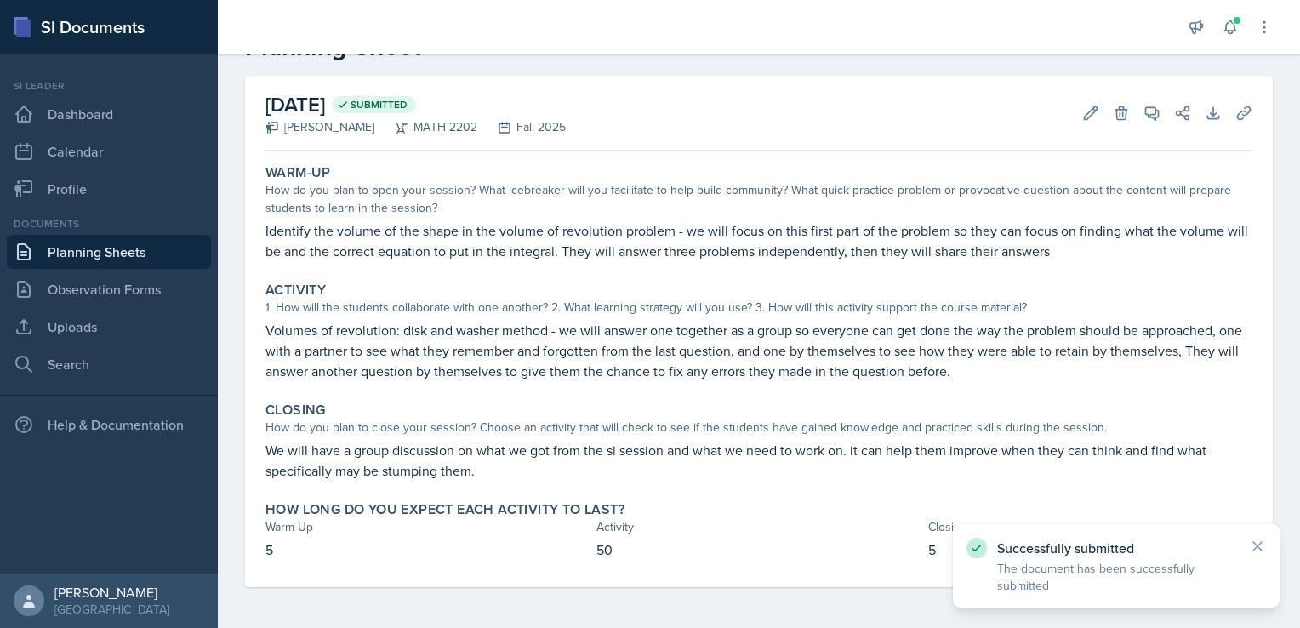
scroll to position [57, 0]
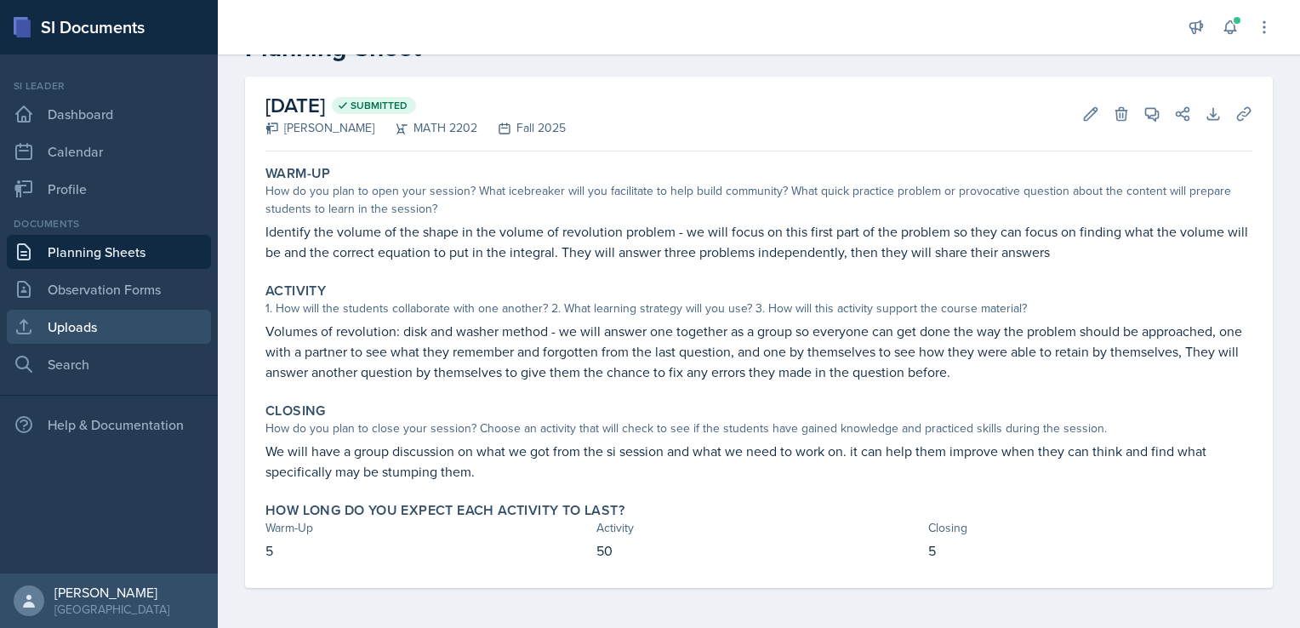
click at [68, 329] on link "Uploads" at bounding box center [109, 327] width 204 height 34
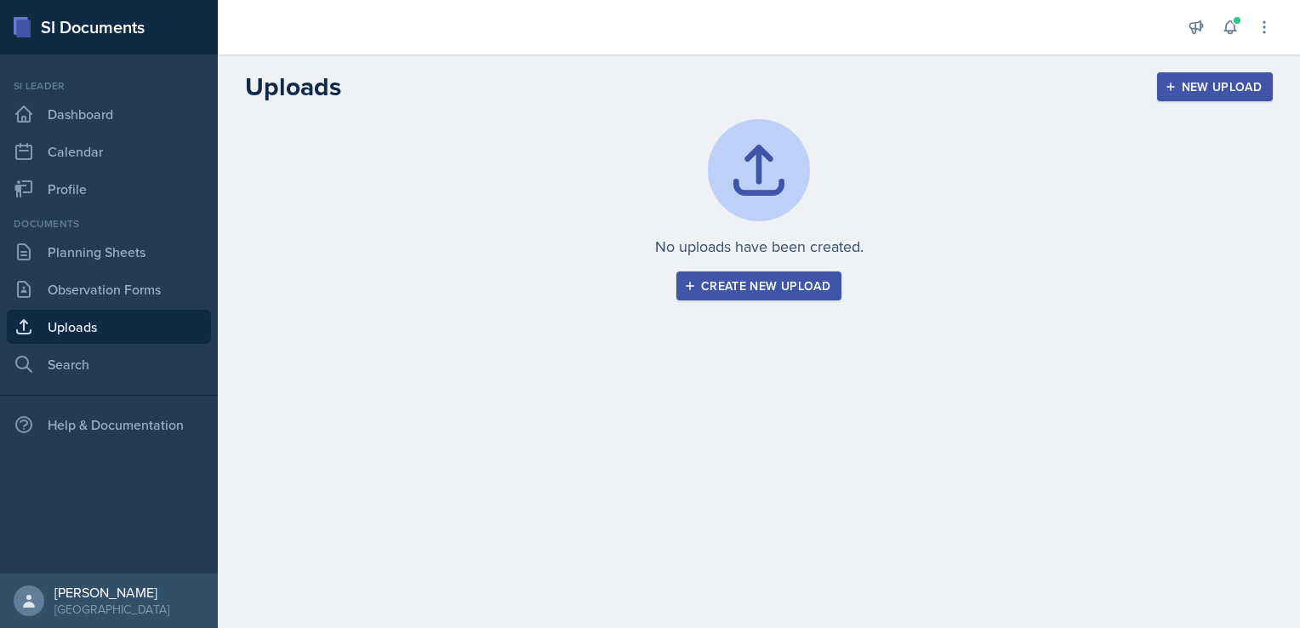
click at [788, 289] on div "Create new upload" at bounding box center [759, 286] width 143 height 14
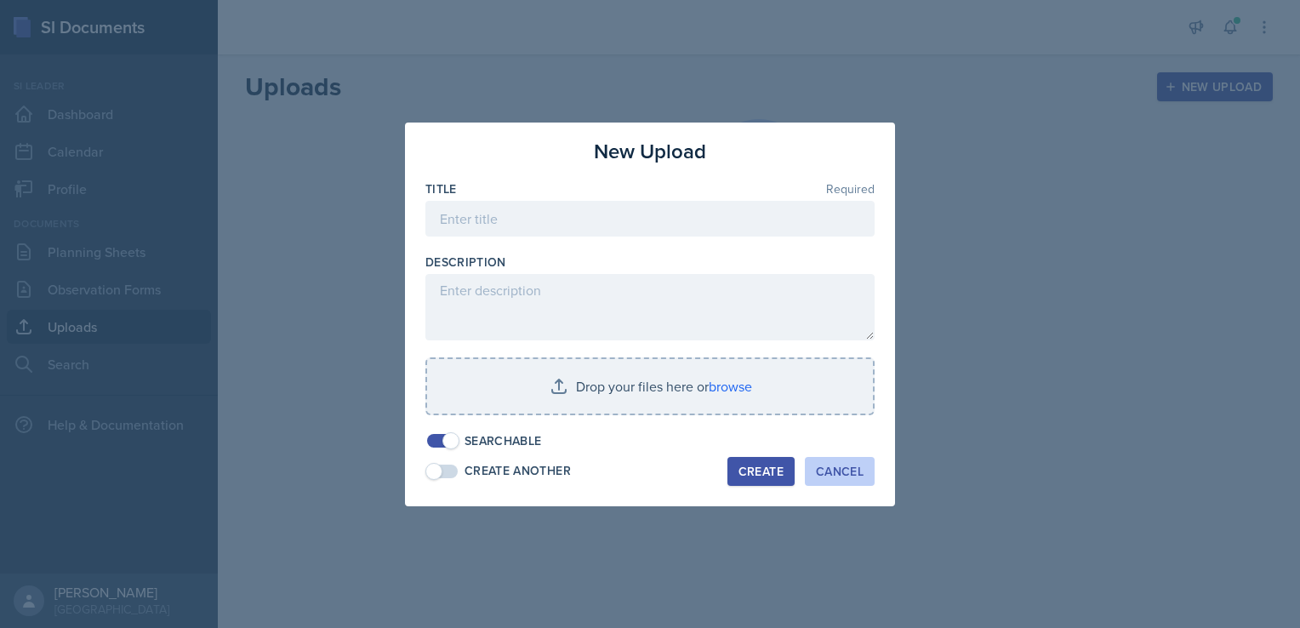
click at [851, 477] on div "Cancel" at bounding box center [840, 472] width 48 height 14
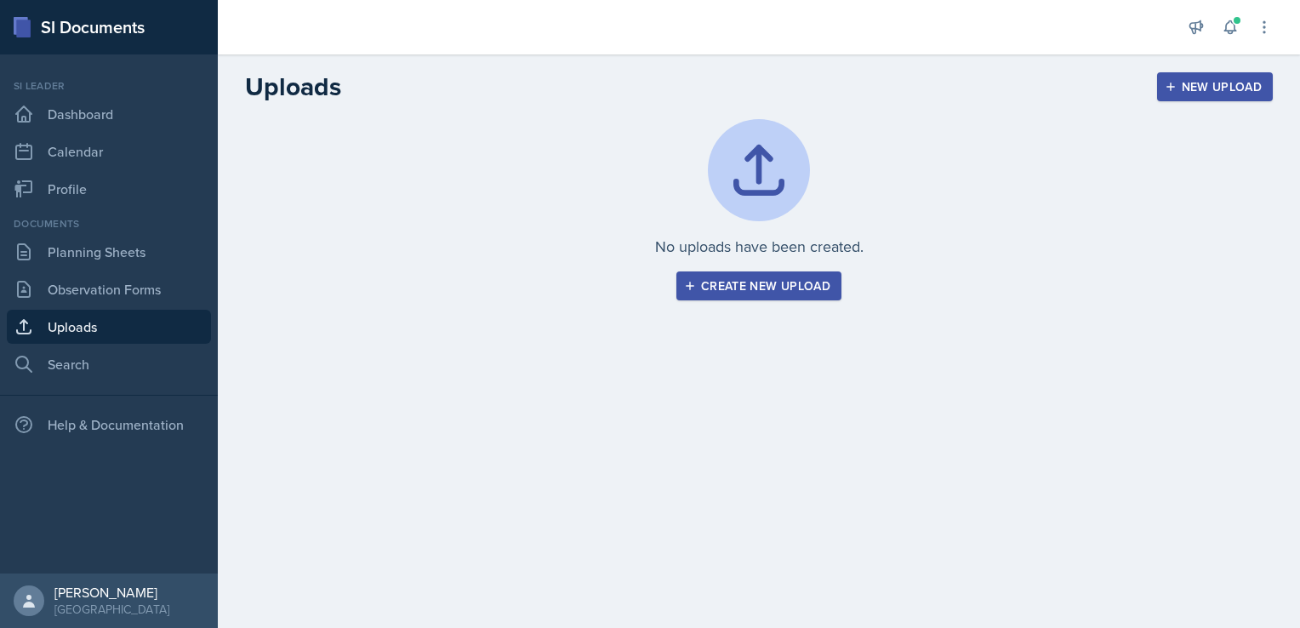
click at [756, 294] on button "Create new upload" at bounding box center [759, 285] width 165 height 29
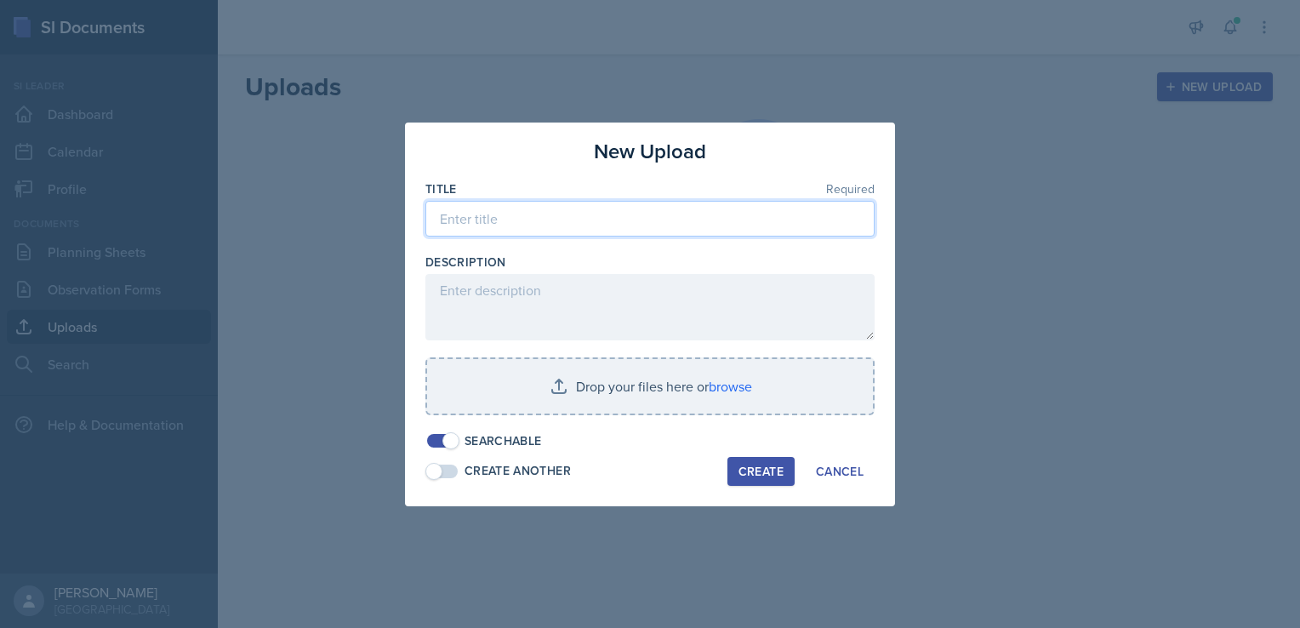
click at [558, 229] on input at bounding box center [650, 219] width 449 height 36
type input "Volume of Revolution 9/2"
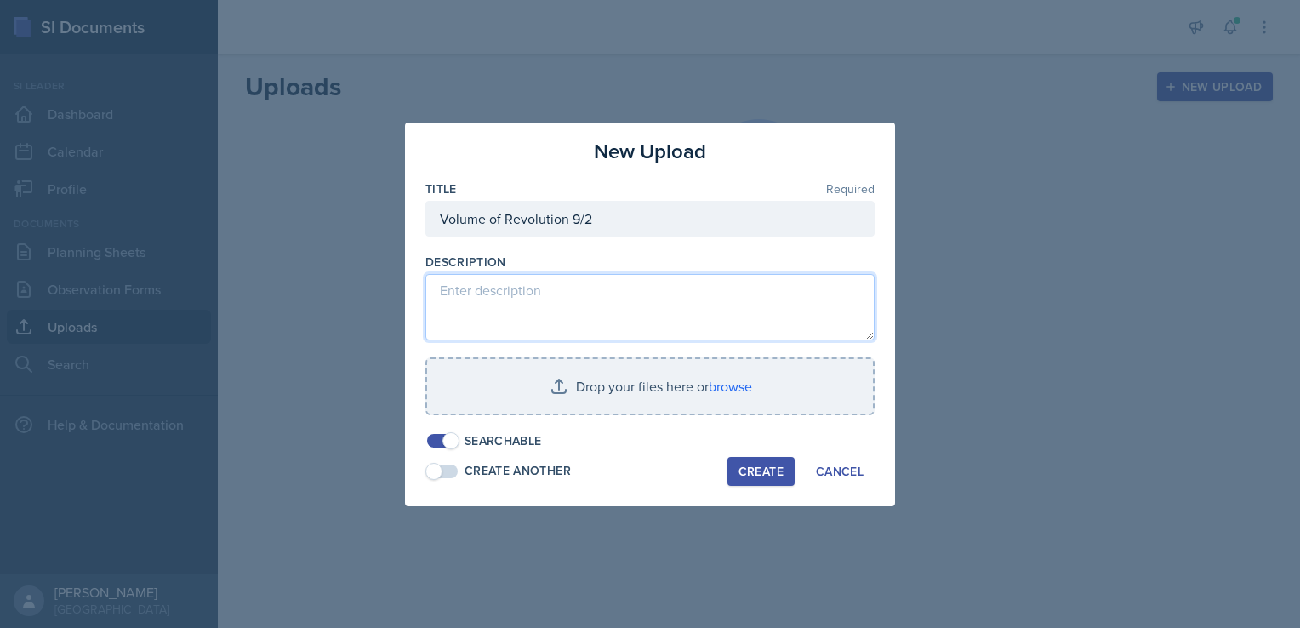
click at [504, 301] on textarea at bounding box center [650, 307] width 449 height 66
click at [541, 299] on textarea "10 problems (4 disc and 6 washer problems)" at bounding box center [650, 307] width 449 height 66
type textarea "10 problems (4 disc and 6 washer problems)"
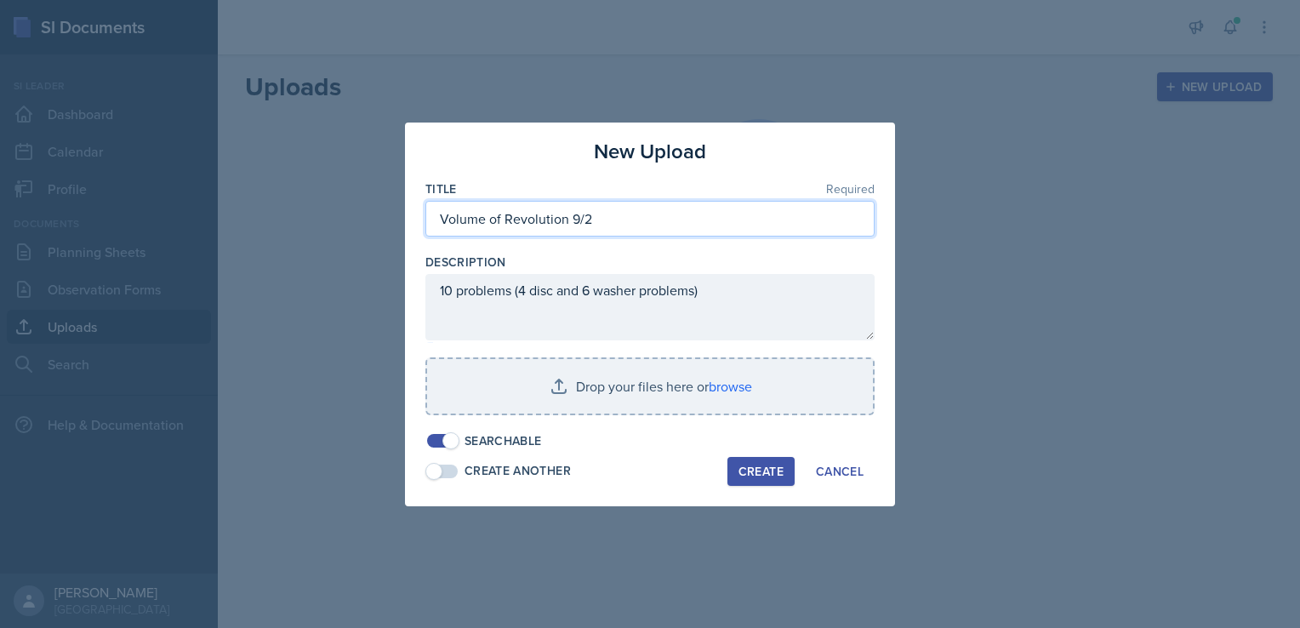
click at [440, 219] on input "Volume of Revolution 9/2" at bounding box center [650, 219] width 449 height 36
type input "6.3 Volume of Revolution 9/2"
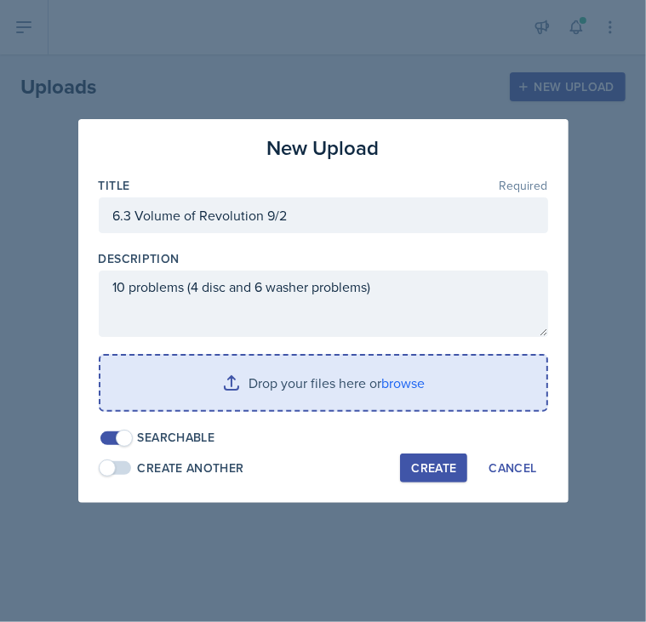
click at [403, 381] on input "file" at bounding box center [323, 383] width 446 height 54
click at [402, 391] on input "file" at bounding box center [323, 383] width 446 height 54
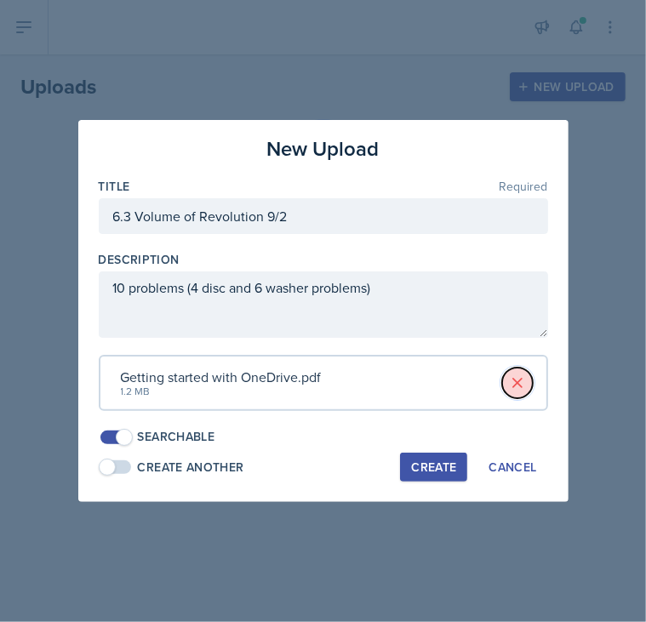
click at [517, 381] on icon at bounding box center [517, 383] width 9 height 9
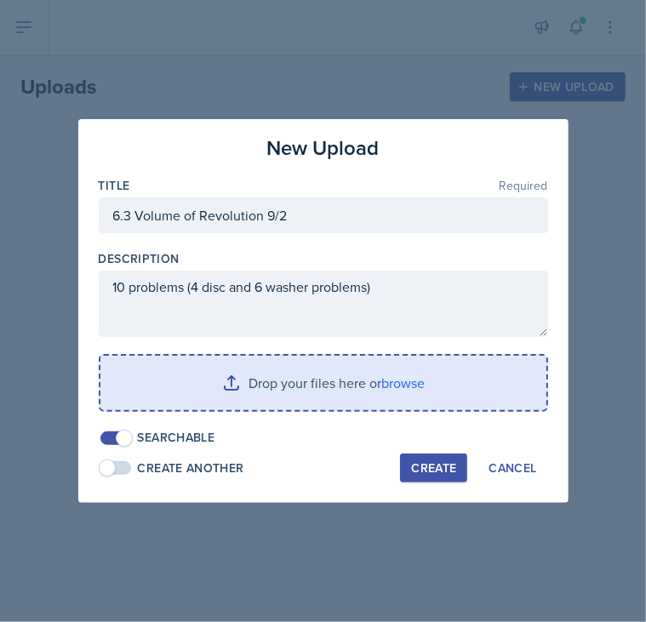
click at [405, 381] on input "file" at bounding box center [323, 383] width 446 height 54
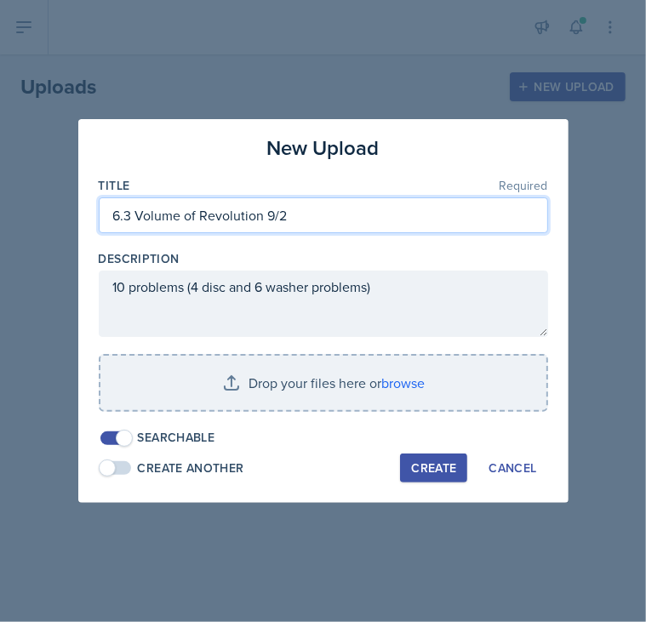
drag, startPoint x: 291, startPoint y: 217, endPoint x: 107, endPoint y: 220, distance: 183.8
click at [107, 220] on input "6.3 Volume of Revolution 9/2" at bounding box center [323, 215] width 449 height 36
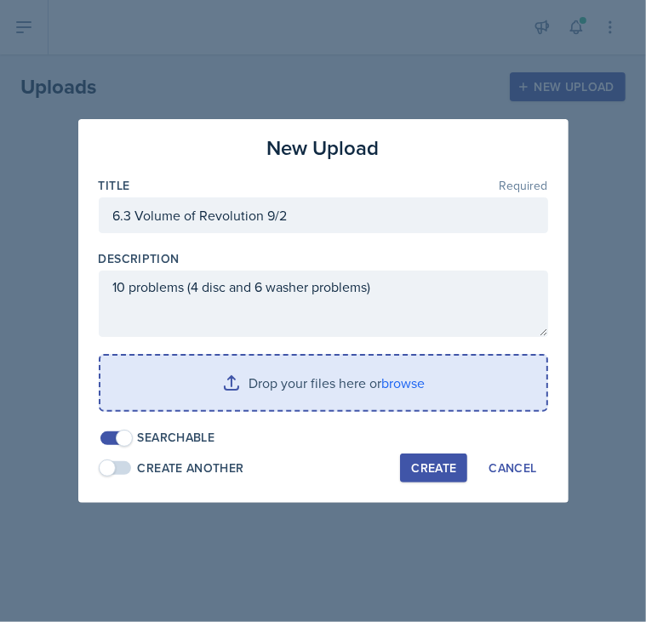
click at [412, 380] on input "file" at bounding box center [323, 383] width 446 height 54
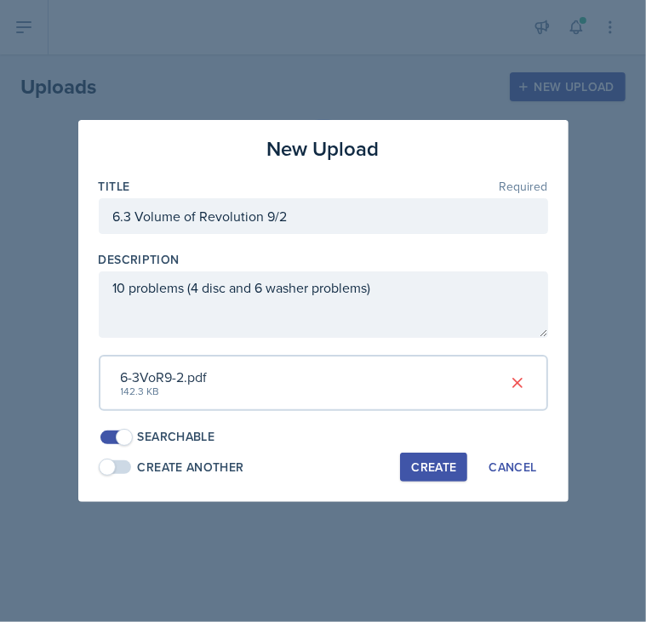
click at [166, 377] on div "6-3VoR9-2.pdf" at bounding box center [164, 377] width 87 height 20
click at [429, 467] on div "Create" at bounding box center [433, 467] width 45 height 14
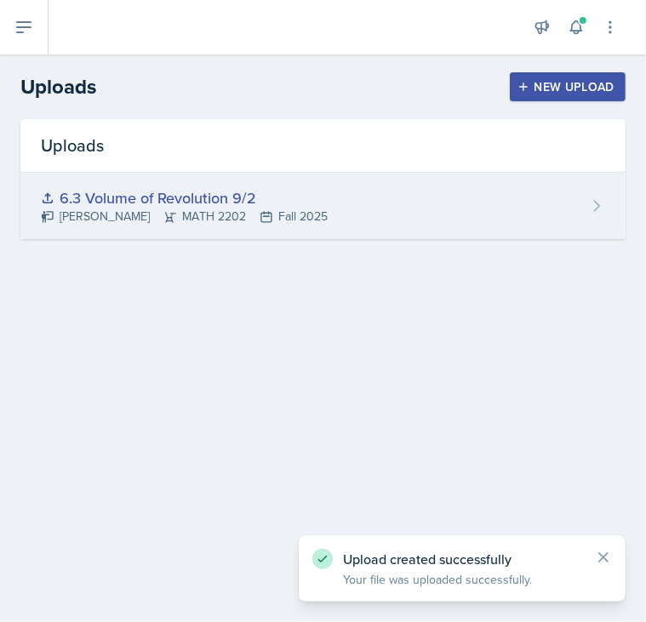
click at [205, 194] on div "6.3 Volume of Revolution 9/2" at bounding box center [184, 197] width 287 height 23
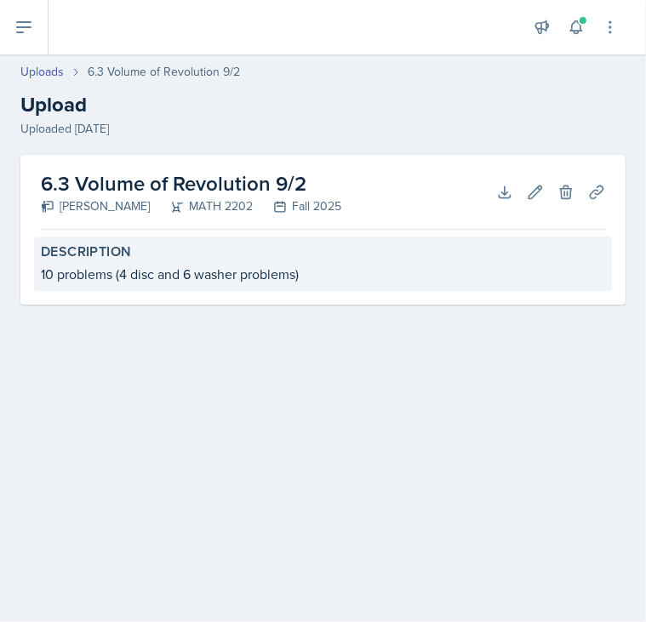
click at [181, 267] on div "10 problems (4 disc and 6 washer problems)" at bounding box center [323, 274] width 564 height 20
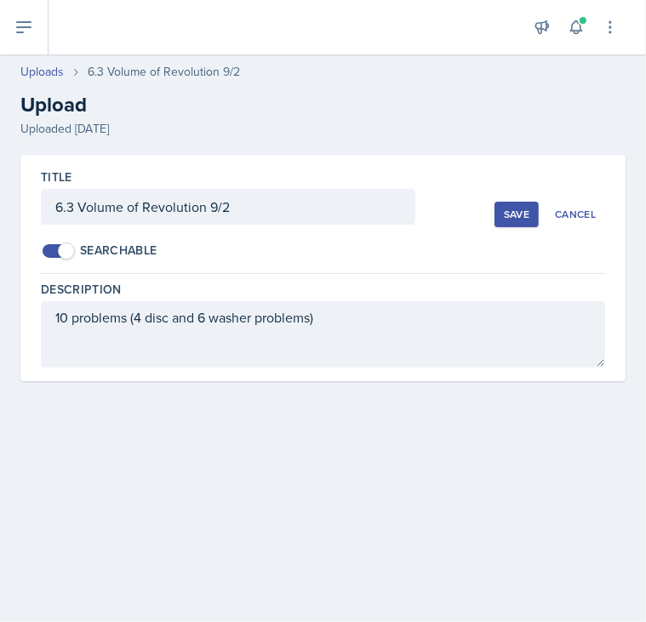
click at [513, 217] on div "Save" at bounding box center [517, 215] width 26 height 14
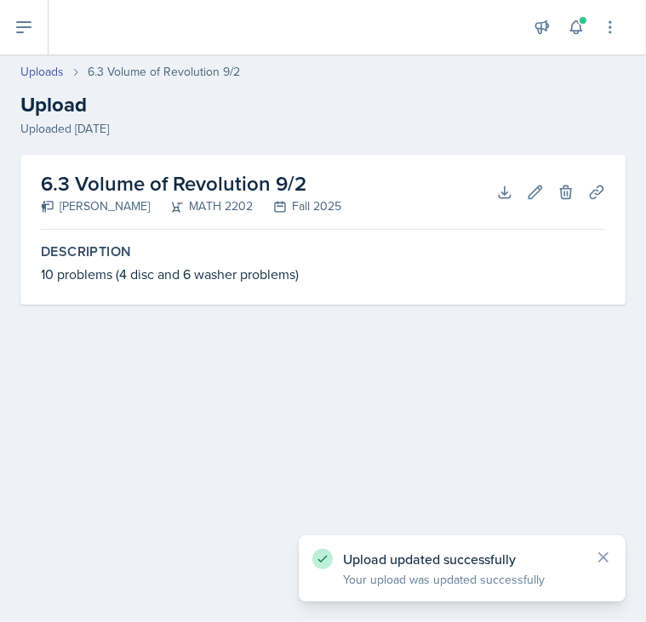
click at [199, 181] on h2 "6.3 Volume of Revolution 9/2" at bounding box center [191, 184] width 300 height 31
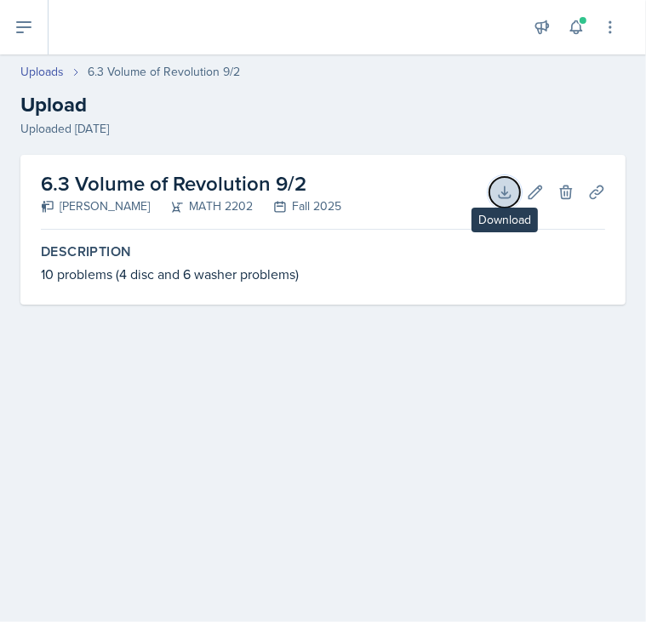
click at [505, 185] on icon at bounding box center [504, 192] width 17 height 17
click at [419, 335] on div "6.3 Volume of Revolution 9/2 [PERSON_NAME] MATH 2202 Fall 2025 Download Edit De…" at bounding box center [323, 250] width 646 height 191
